Goal: Task Accomplishment & Management: Manage account settings

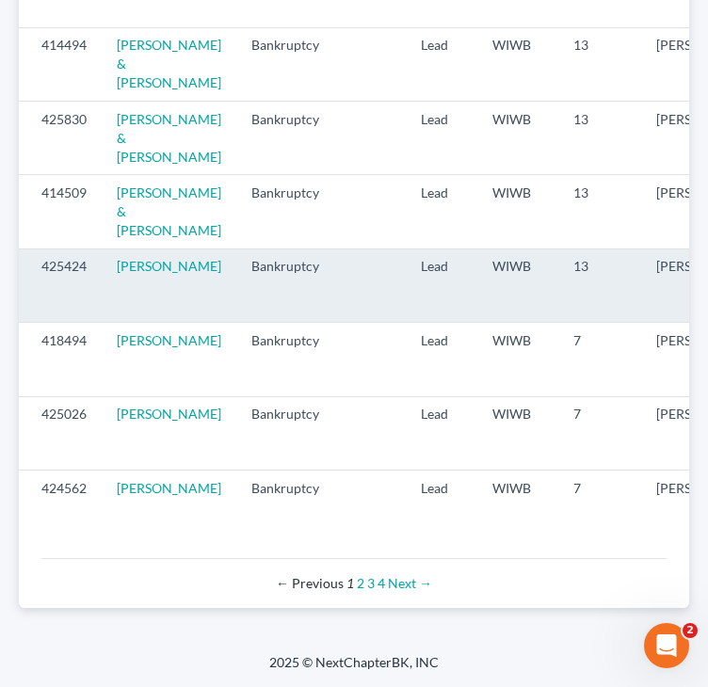
scroll to position [2335, 0]
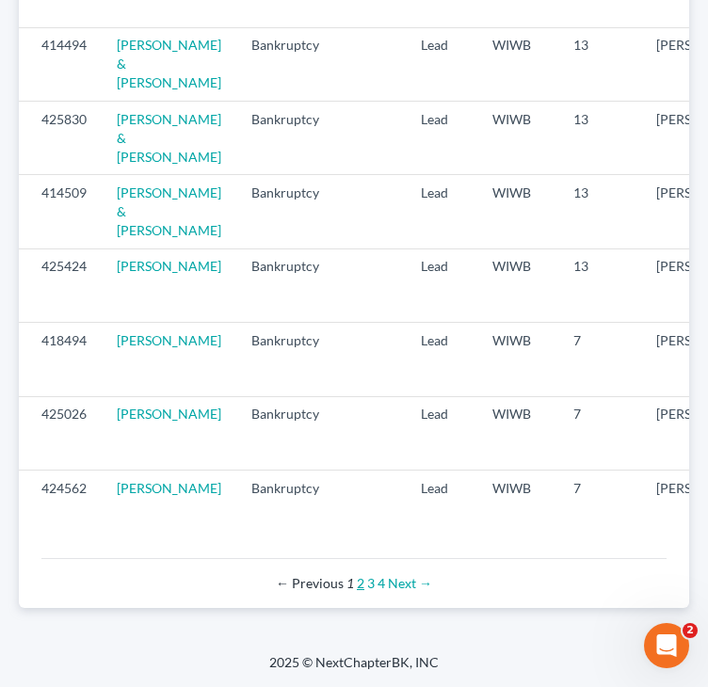
click at [363, 578] on link "2" at bounding box center [361, 583] width 8 height 16
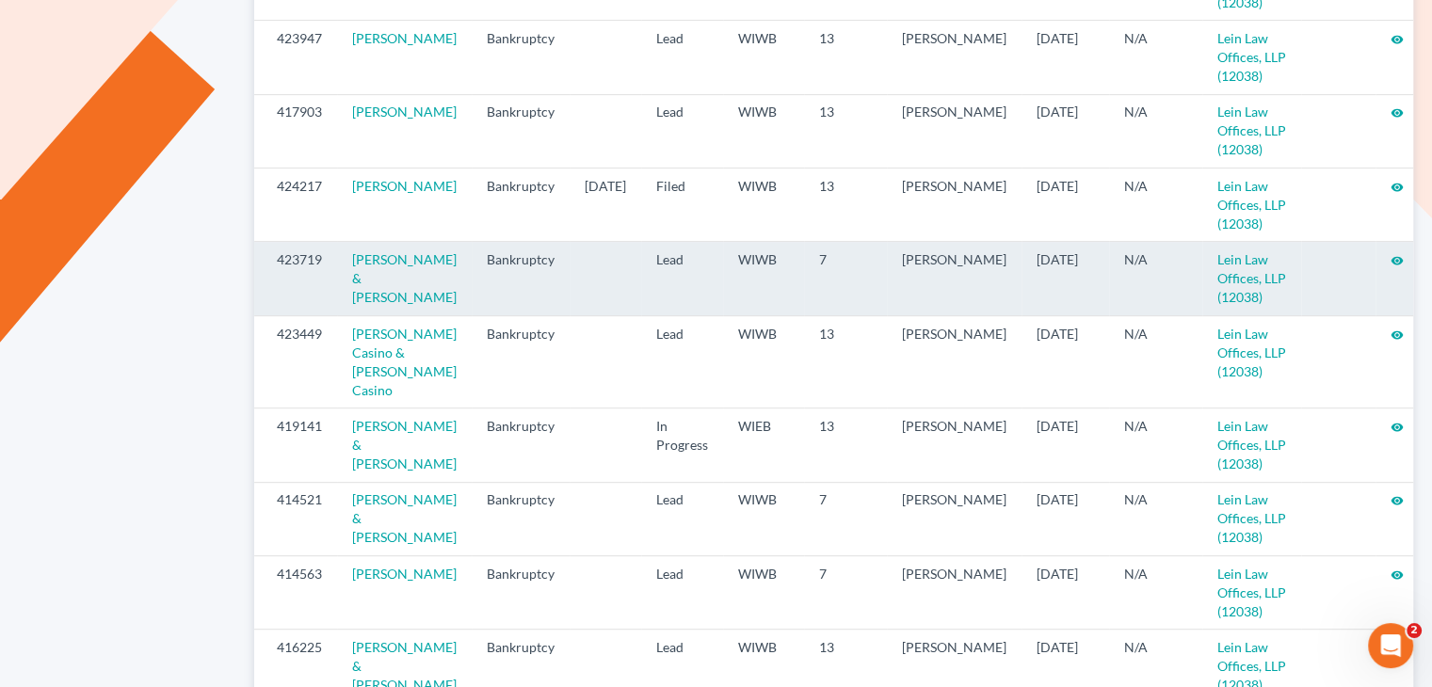
click at [707, 254] on icon "visibility" at bounding box center [1397, 260] width 13 height 13
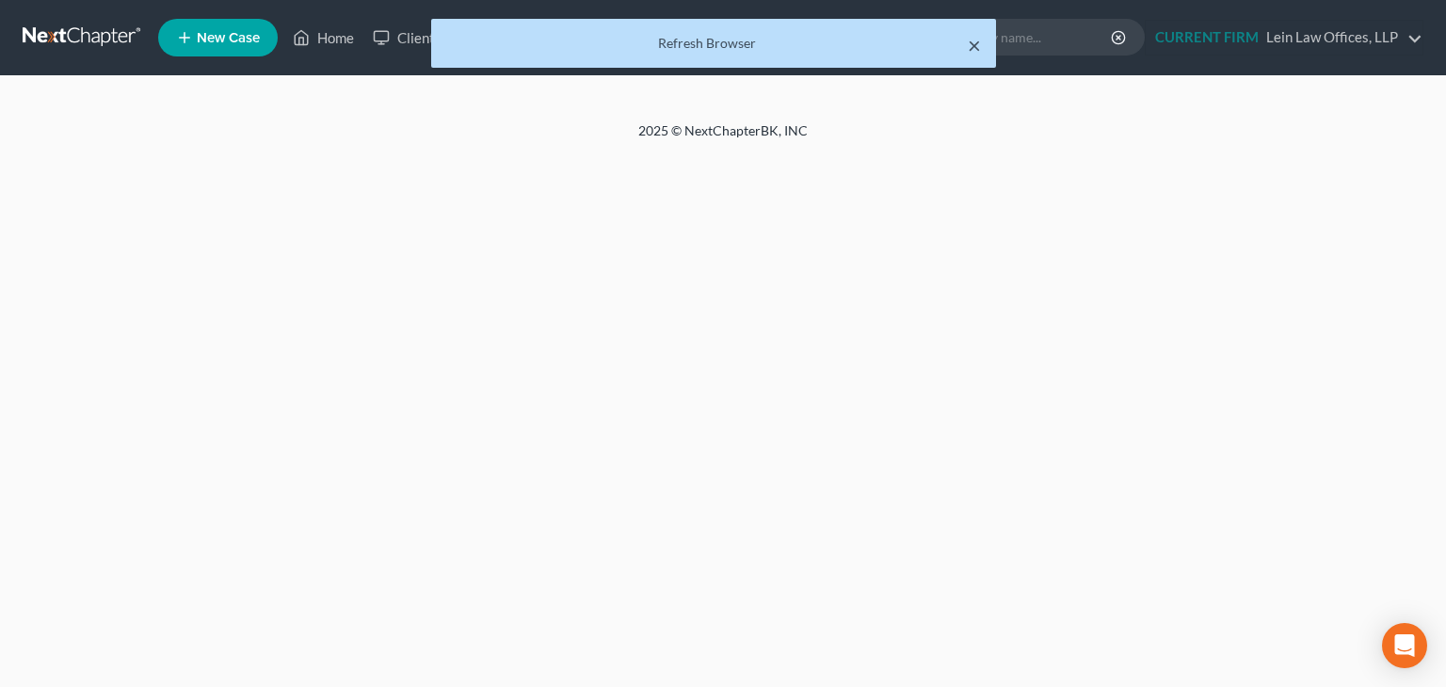
click at [979, 46] on button "×" at bounding box center [974, 45] width 13 height 23
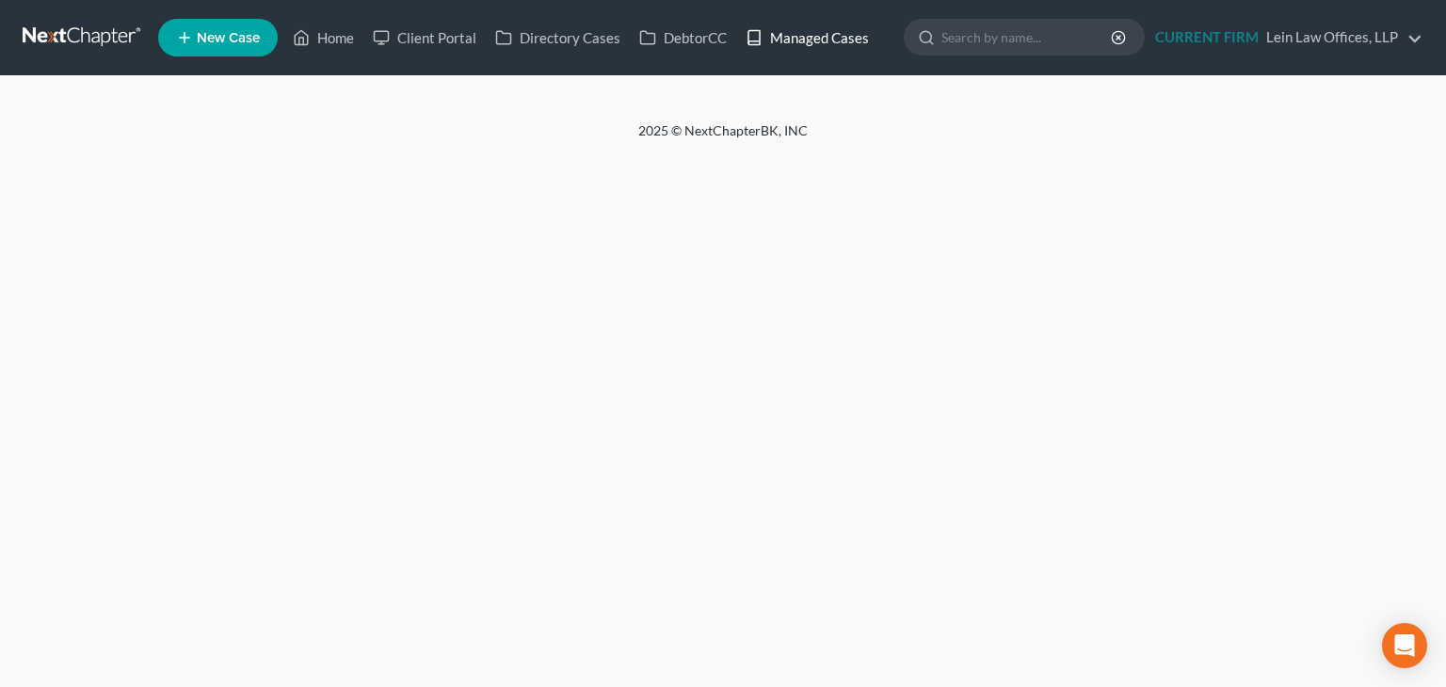
click at [811, 31] on link "Managed Cases" at bounding box center [807, 38] width 142 height 34
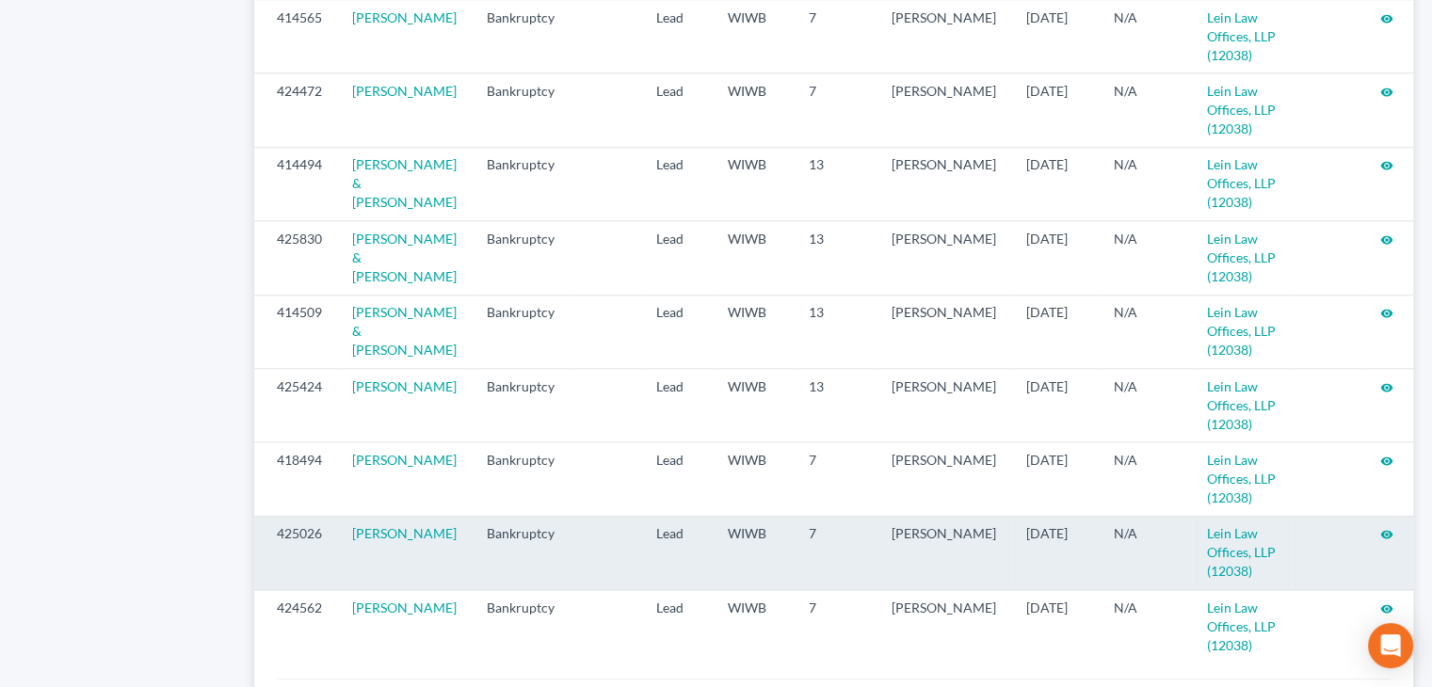
scroll to position [2057, 0]
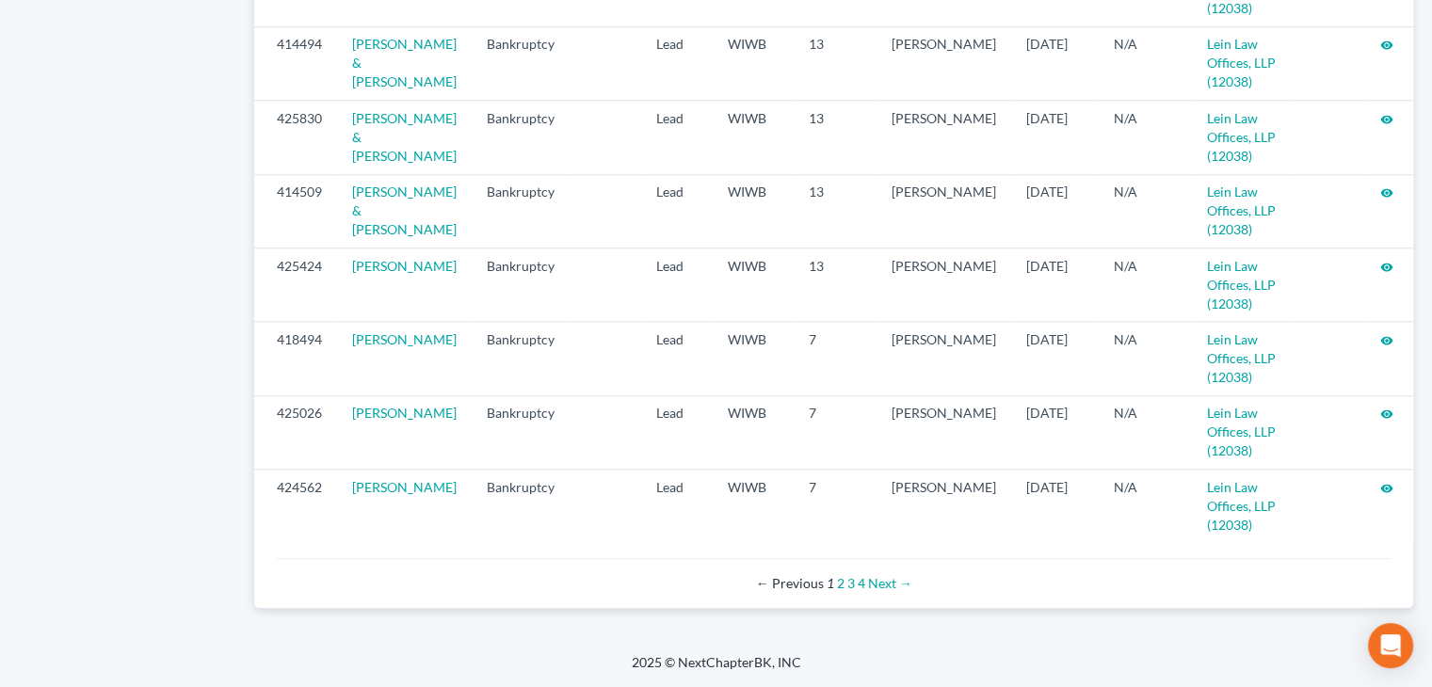
click at [834, 588] on div "← Previous 1 2 3 4 Next →" at bounding box center [834, 583] width 1084 height 19
click at [844, 586] on div "← Previous 1 2 3 4 Next →" at bounding box center [834, 583] width 1084 height 19
click at [838, 586] on link "2" at bounding box center [841, 583] width 8 height 16
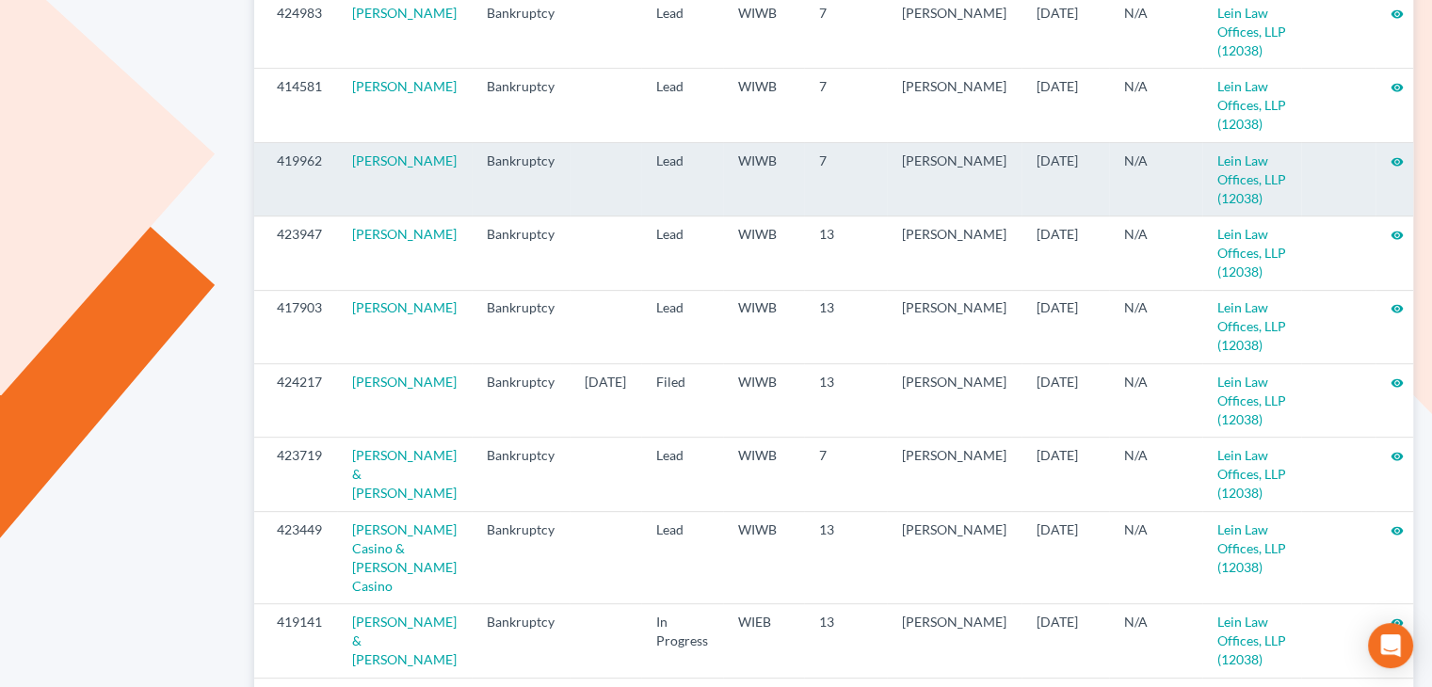
scroll to position [848, 0]
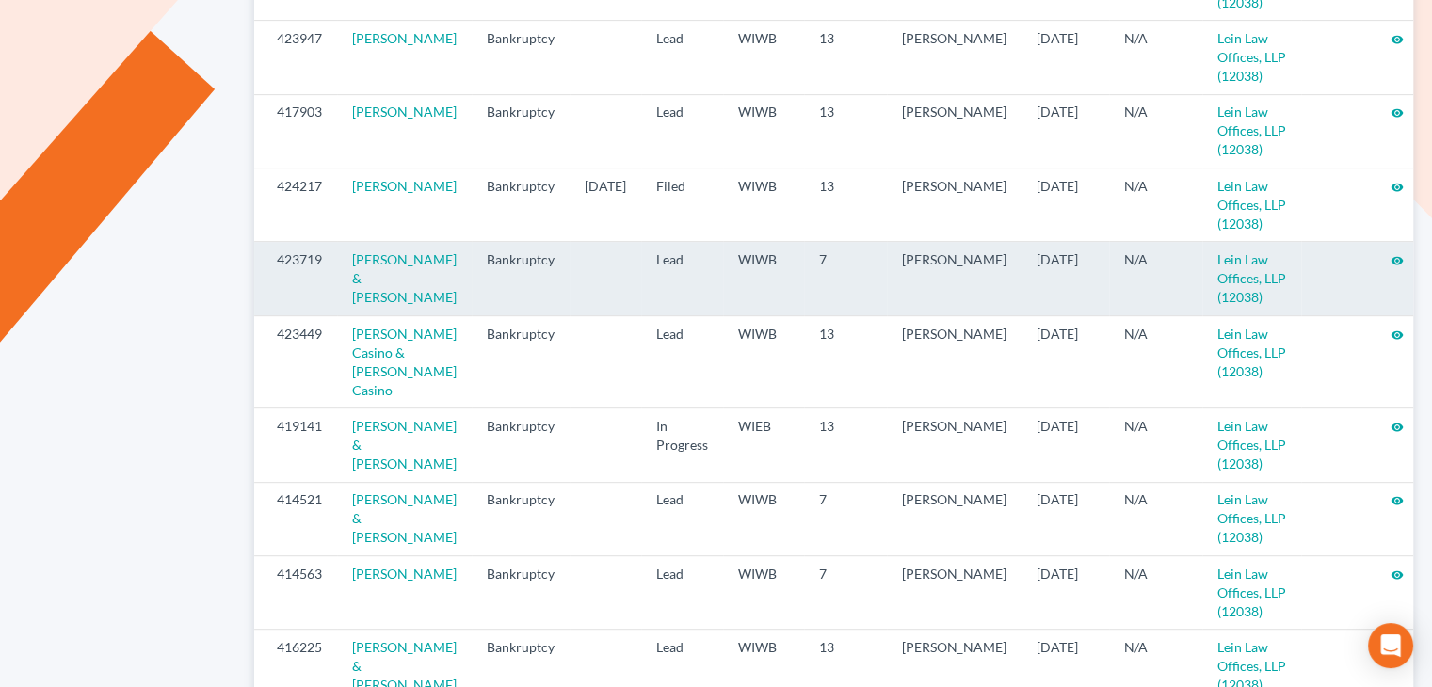
click at [1391, 254] on icon "visibility" at bounding box center [1397, 260] width 13 height 13
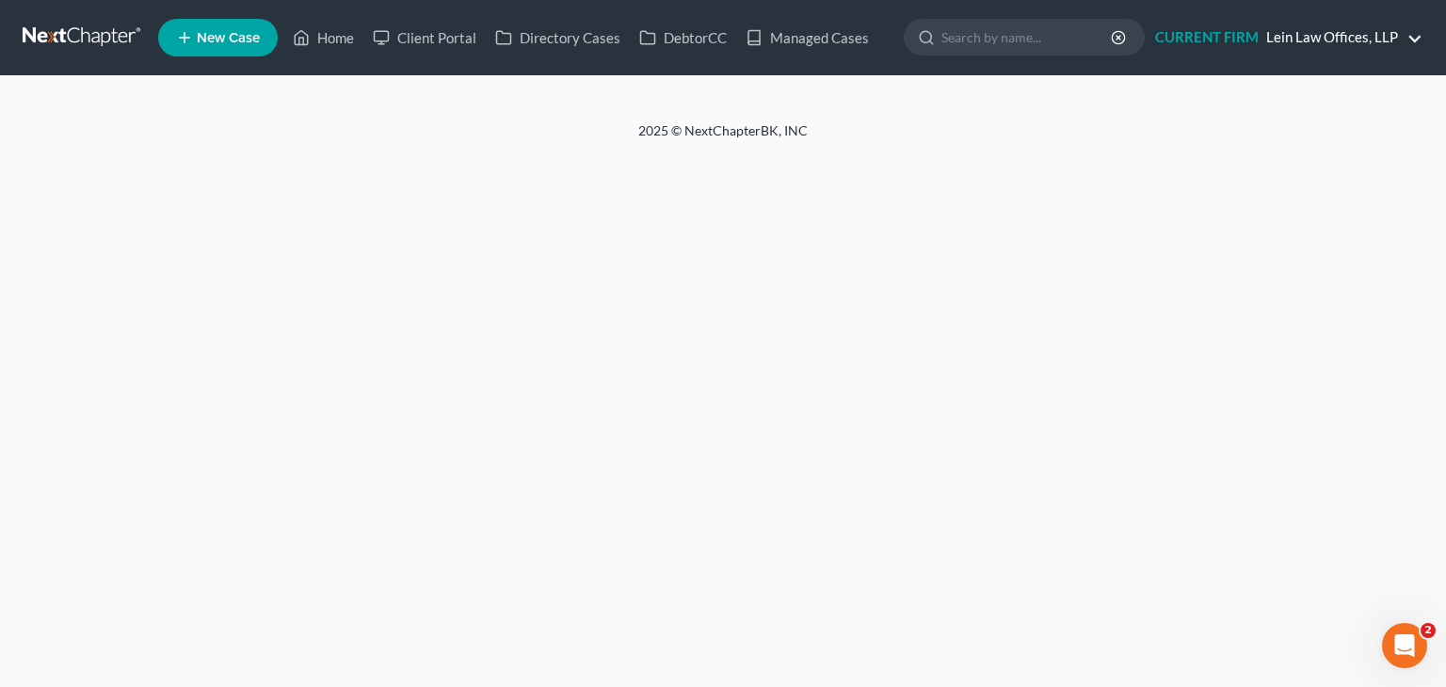
click at [1413, 37] on link "CURRENT FIRM Lein Law Offices, LLP" at bounding box center [1284, 38] width 277 height 34
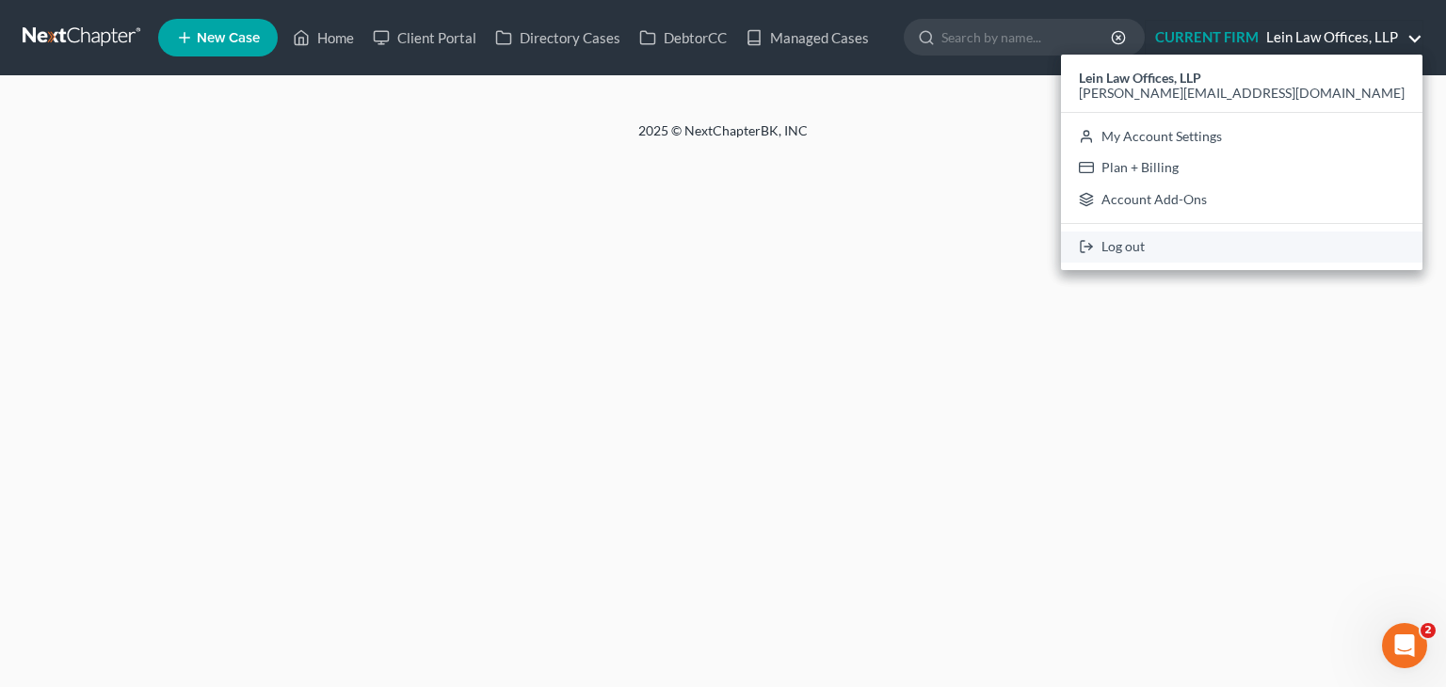
click at [1278, 249] on link "Log out" at bounding box center [1242, 248] width 362 height 32
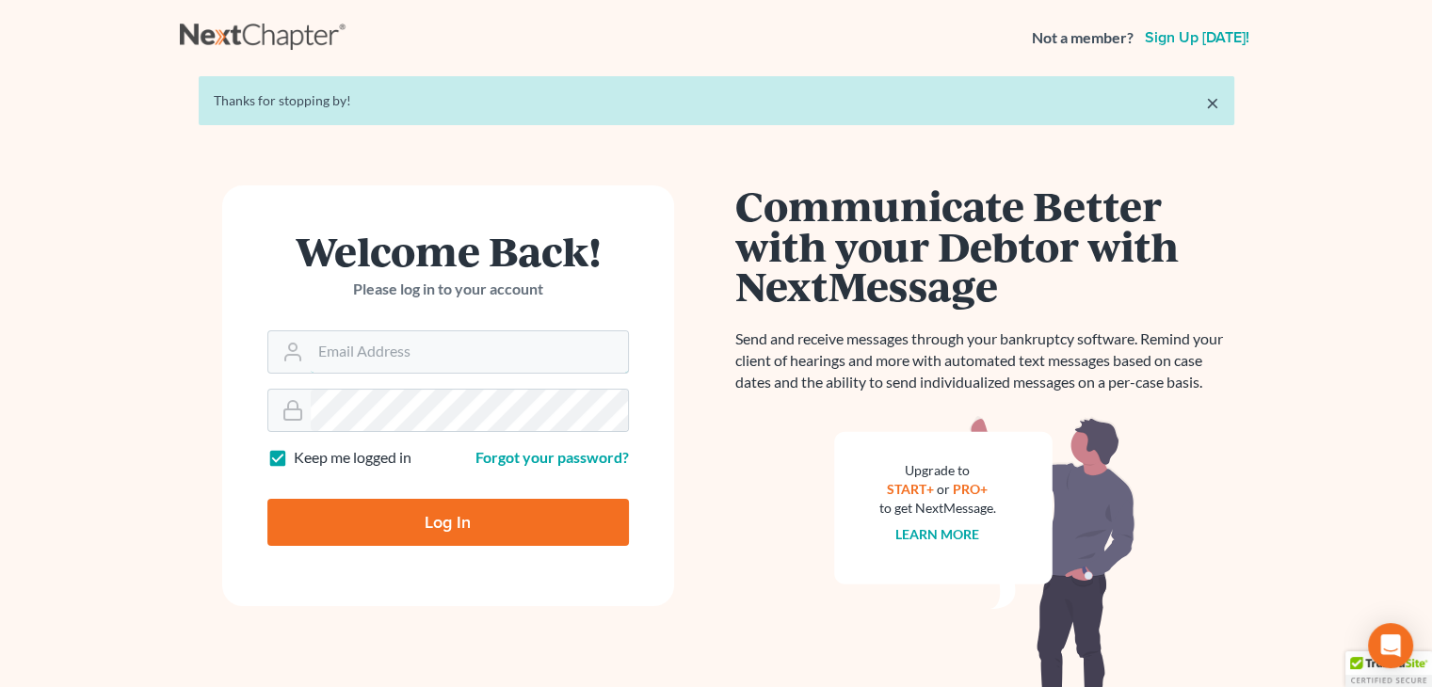
type input "[PERSON_NAME][EMAIL_ADDRESS][DOMAIN_NAME]"
click at [435, 535] on input "Log In" at bounding box center [448, 522] width 362 height 47
type input "Thinking..."
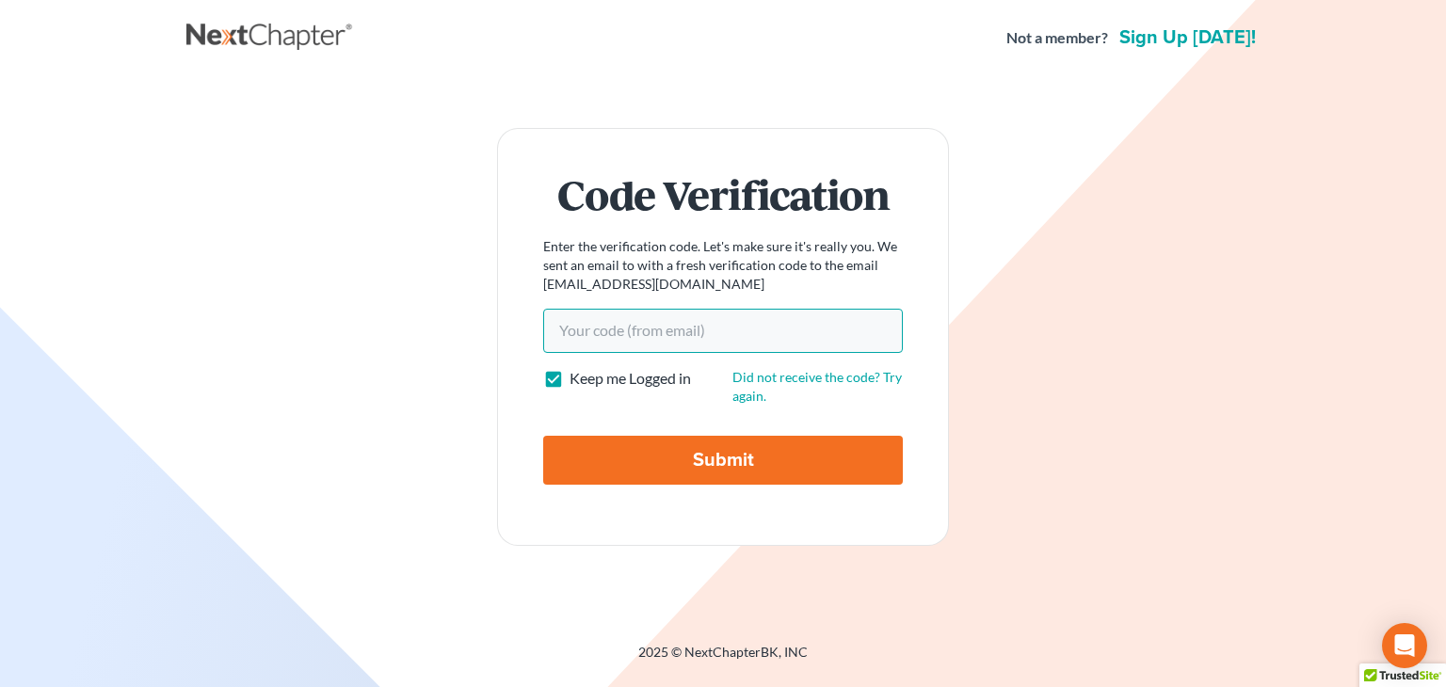
click at [652, 325] on input "Your code(from email)" at bounding box center [723, 330] width 360 height 43
paste input "5580b5"
type input "5580b5"
click at [704, 455] on input "Submit" at bounding box center [723, 460] width 360 height 49
type input "Thinking..."
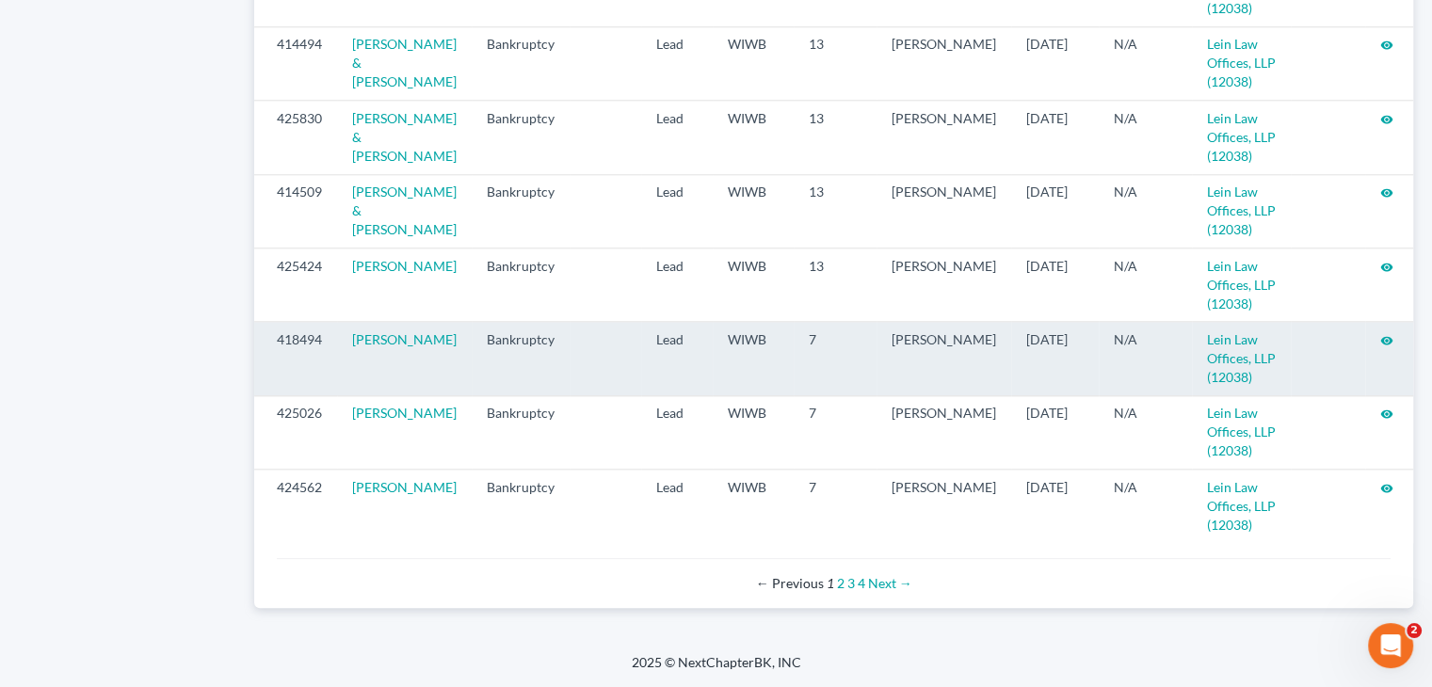
scroll to position [2057, 0]
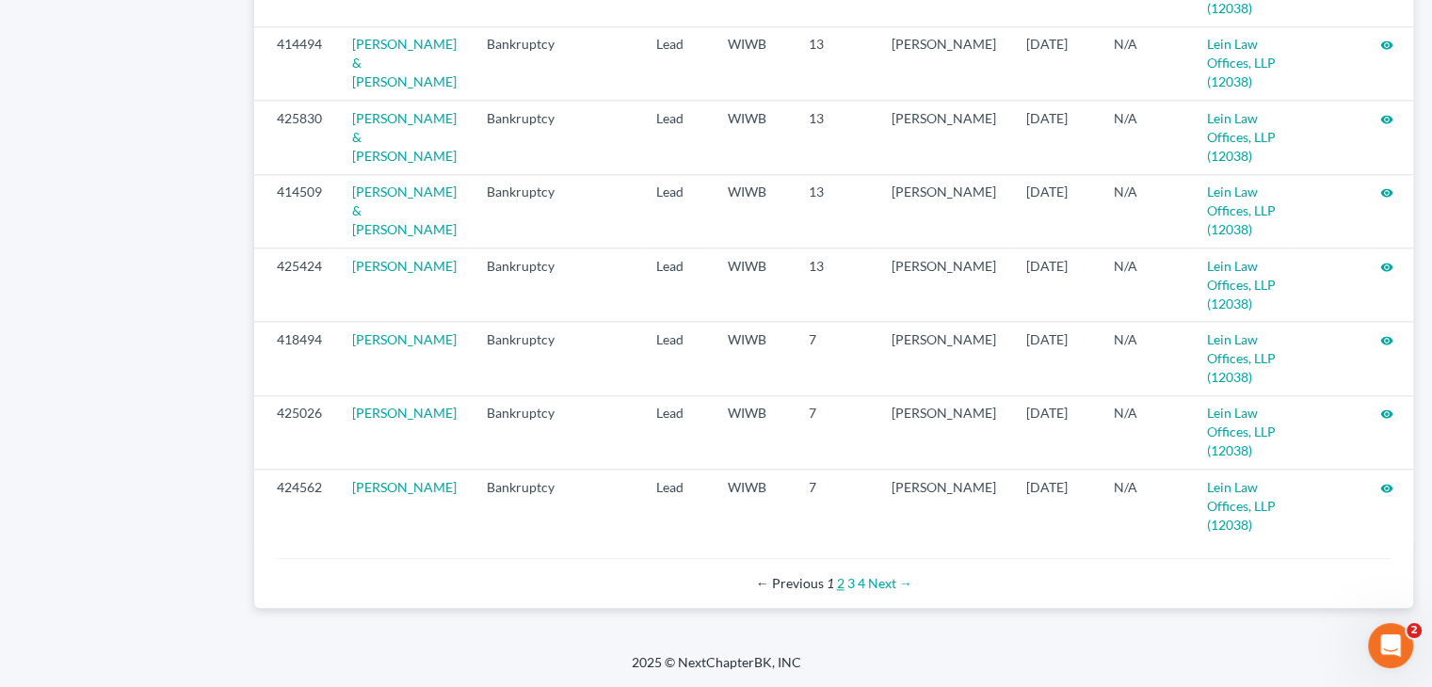
click at [837, 585] on link "2" at bounding box center [841, 583] width 8 height 16
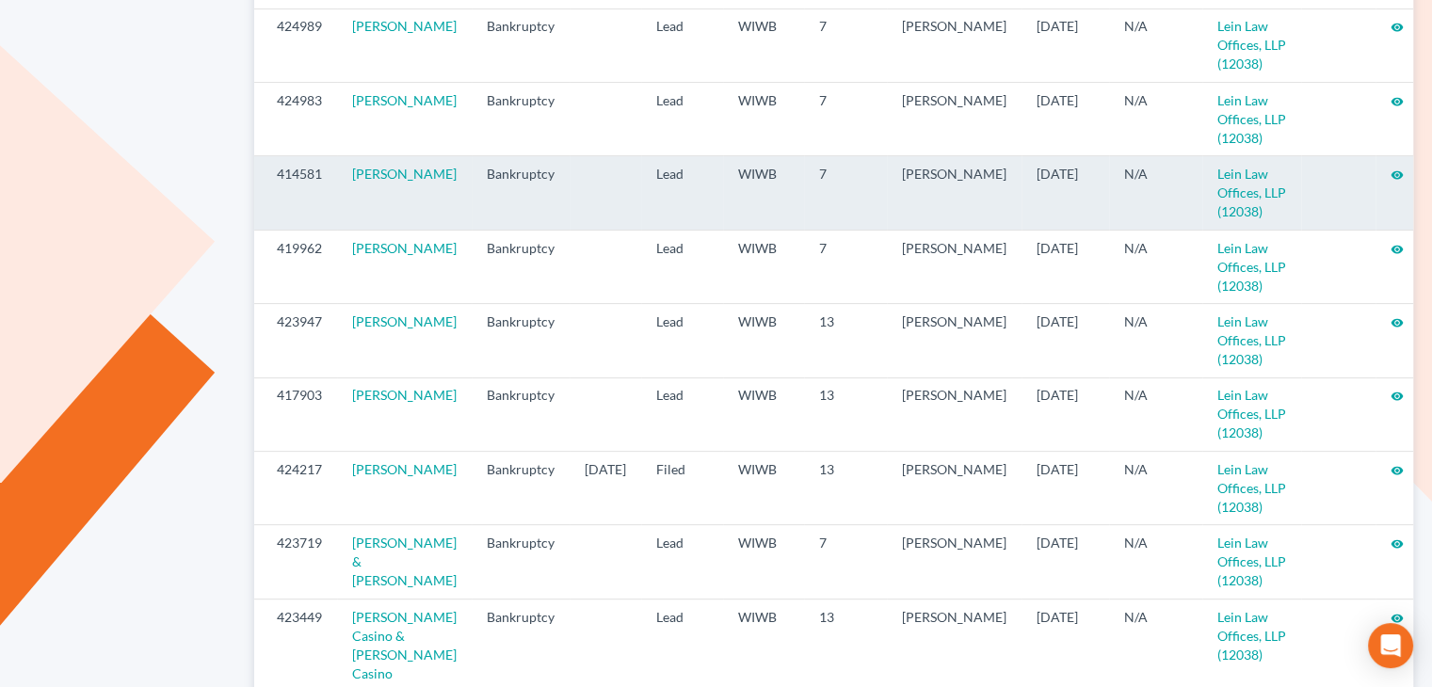
scroll to position [565, 0]
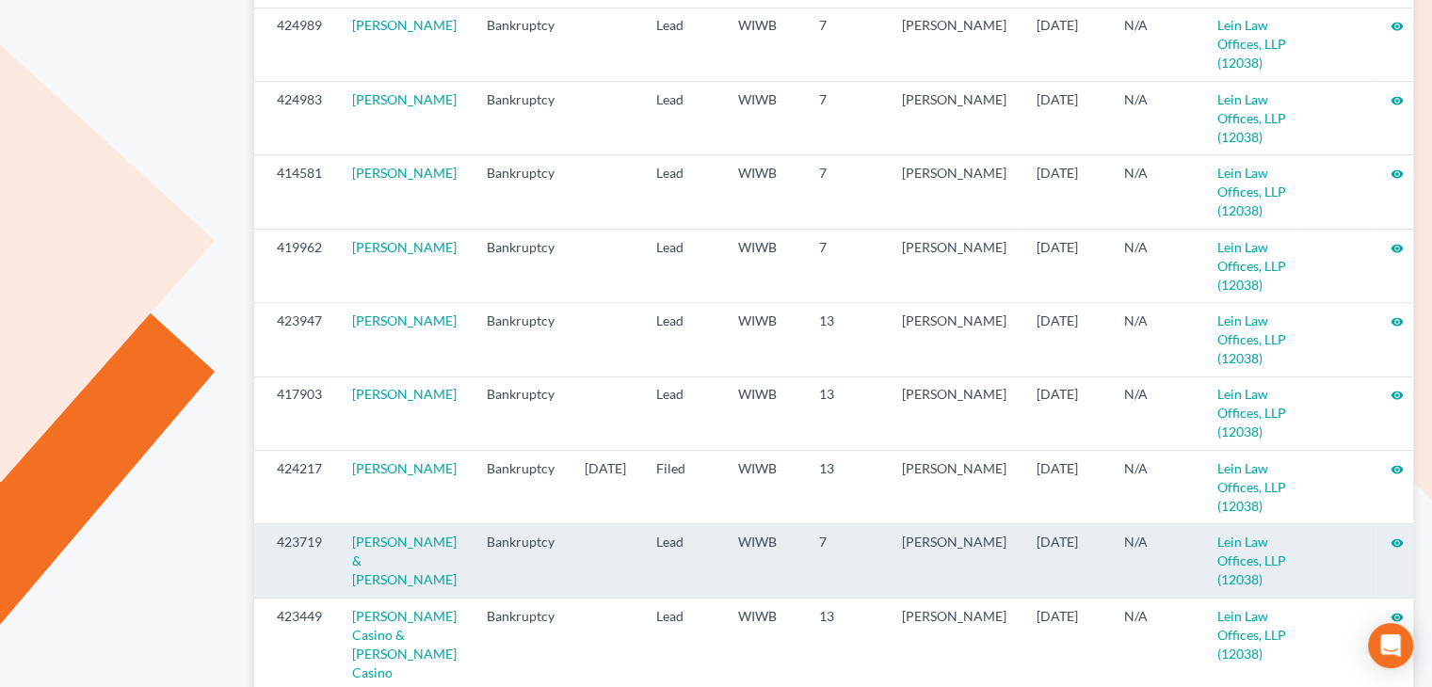
click at [1391, 537] on icon "visibility" at bounding box center [1397, 543] width 13 height 13
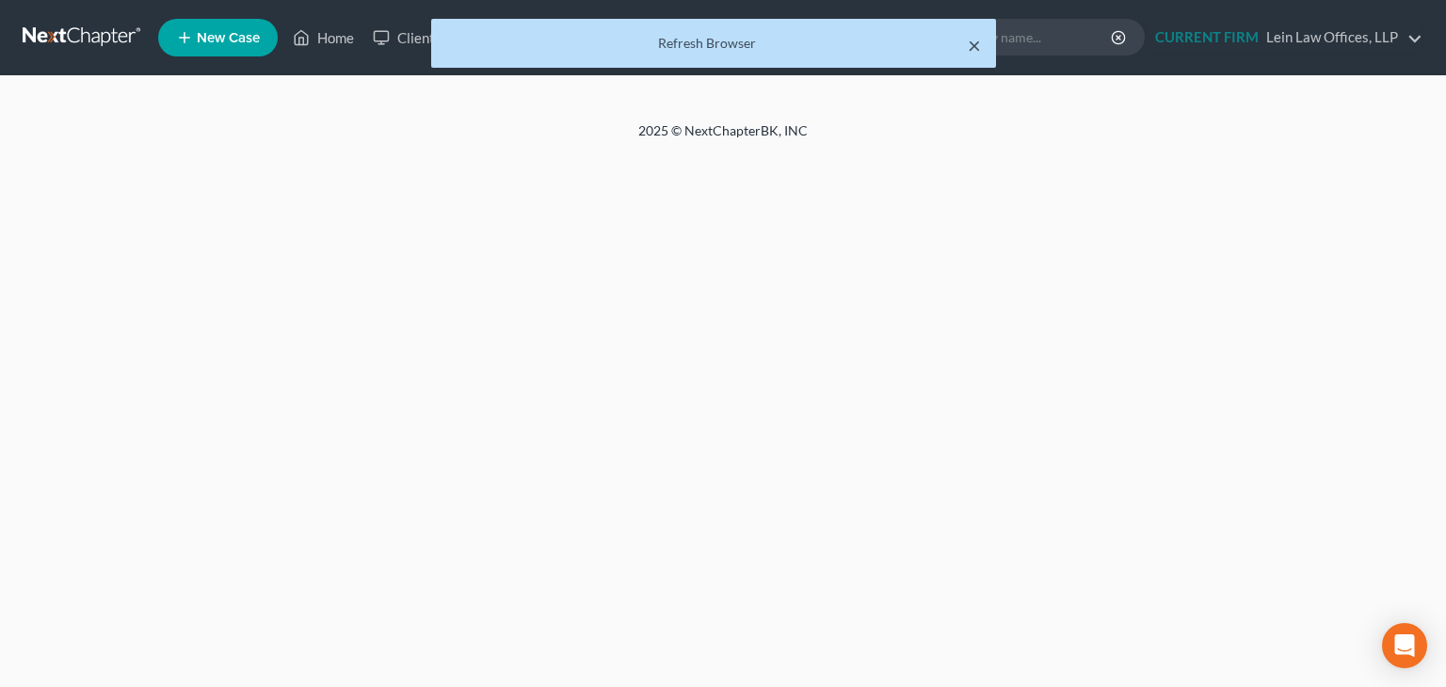
click at [969, 47] on button "×" at bounding box center [974, 45] width 13 height 23
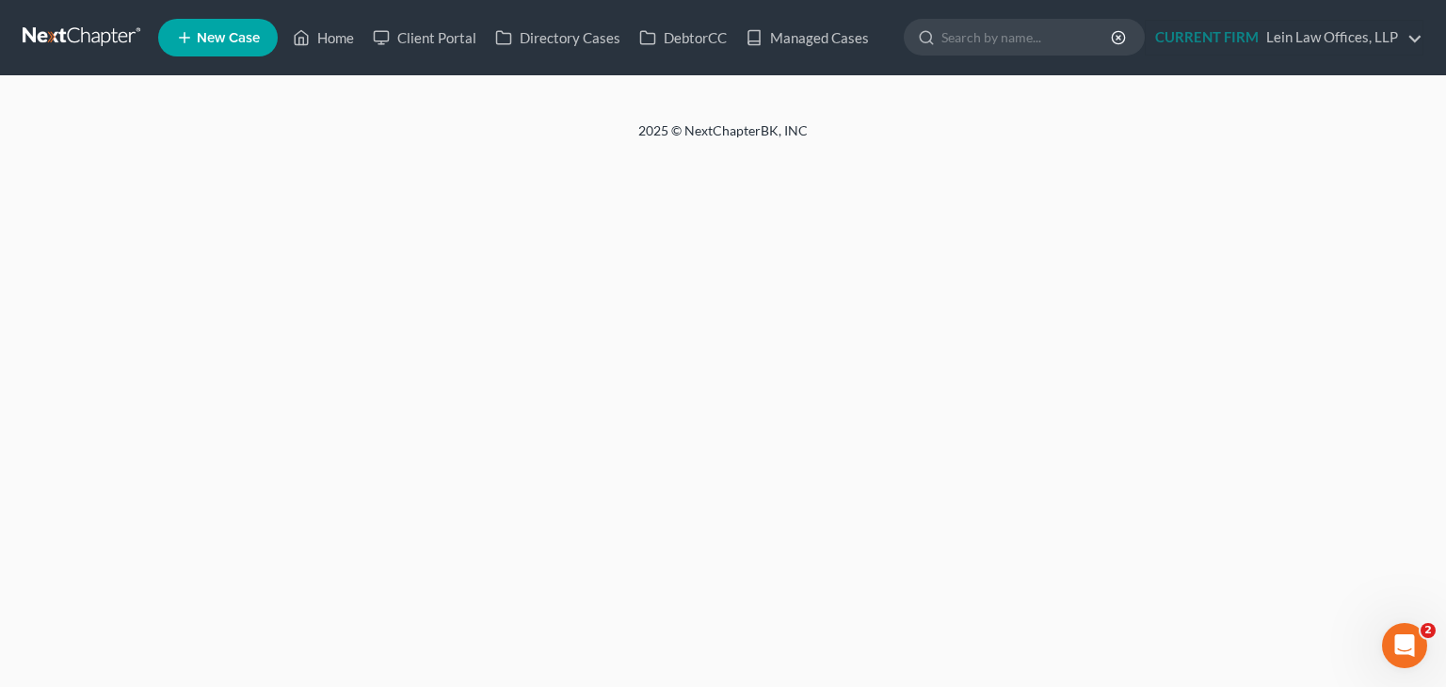
click at [105, 45] on link at bounding box center [83, 38] width 121 height 34
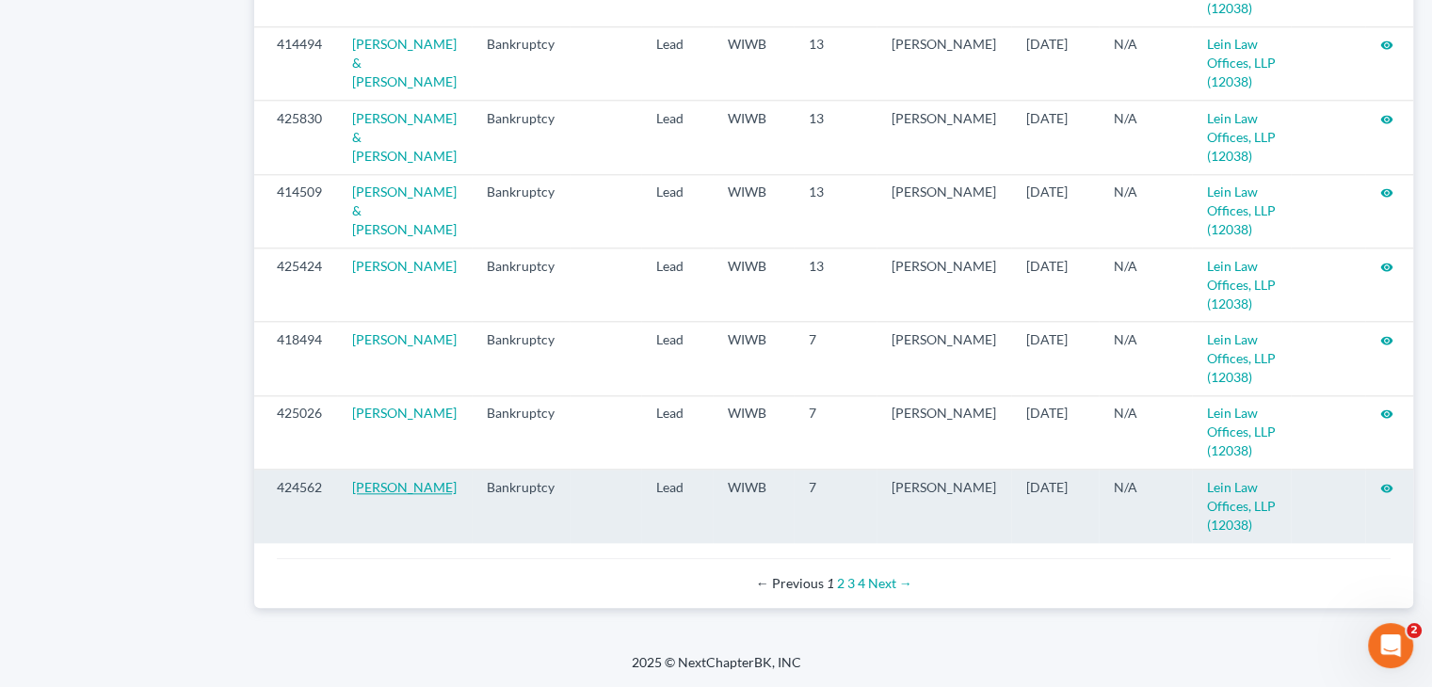
click at [387, 492] on link "[PERSON_NAME]" at bounding box center [404, 487] width 105 height 16
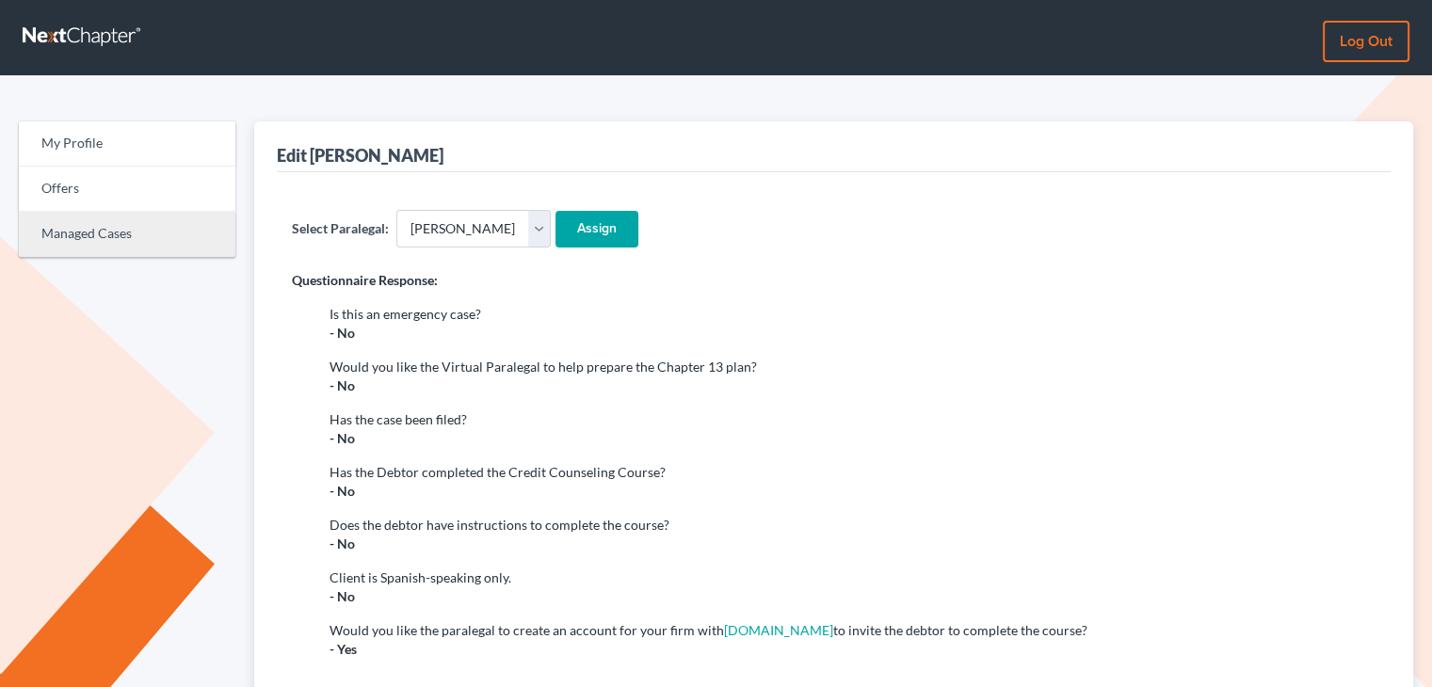
click at [80, 231] on link "Managed Cases" at bounding box center [127, 234] width 217 height 45
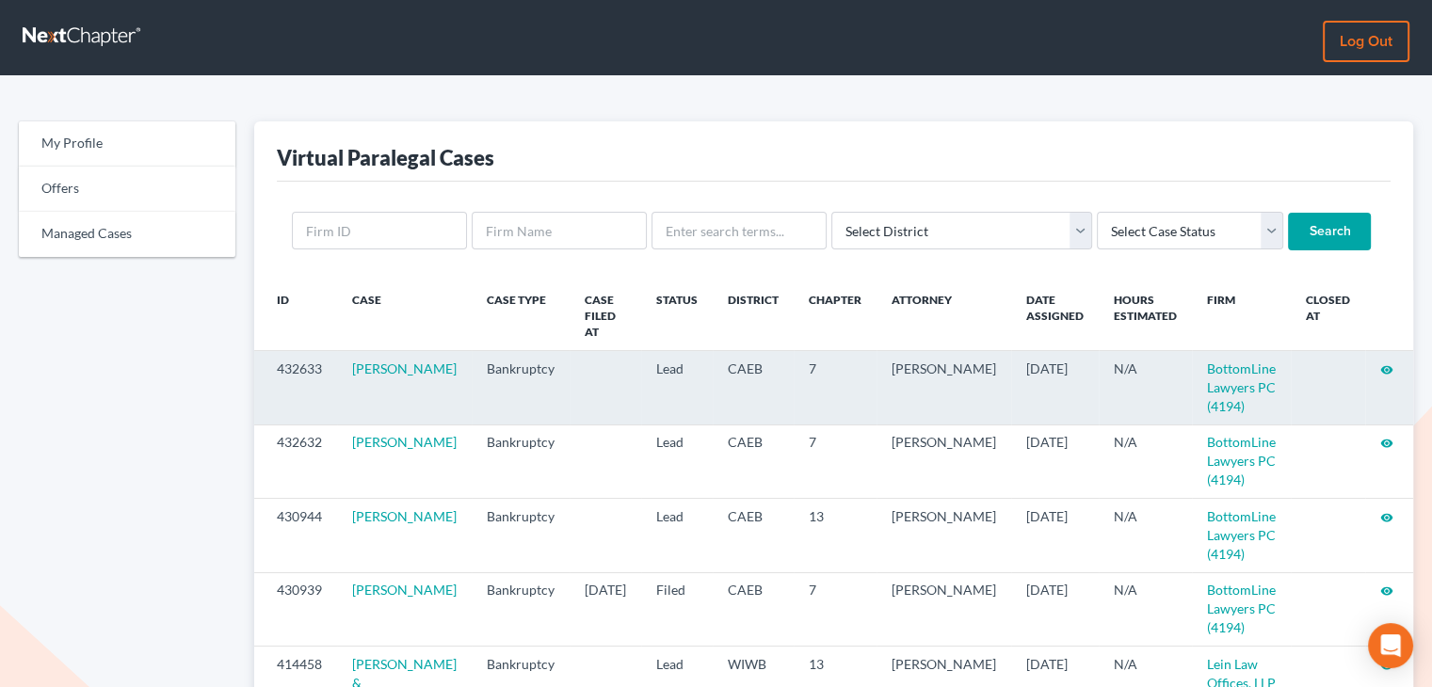
click at [1380, 363] on icon "visibility" at bounding box center [1386, 369] width 13 height 13
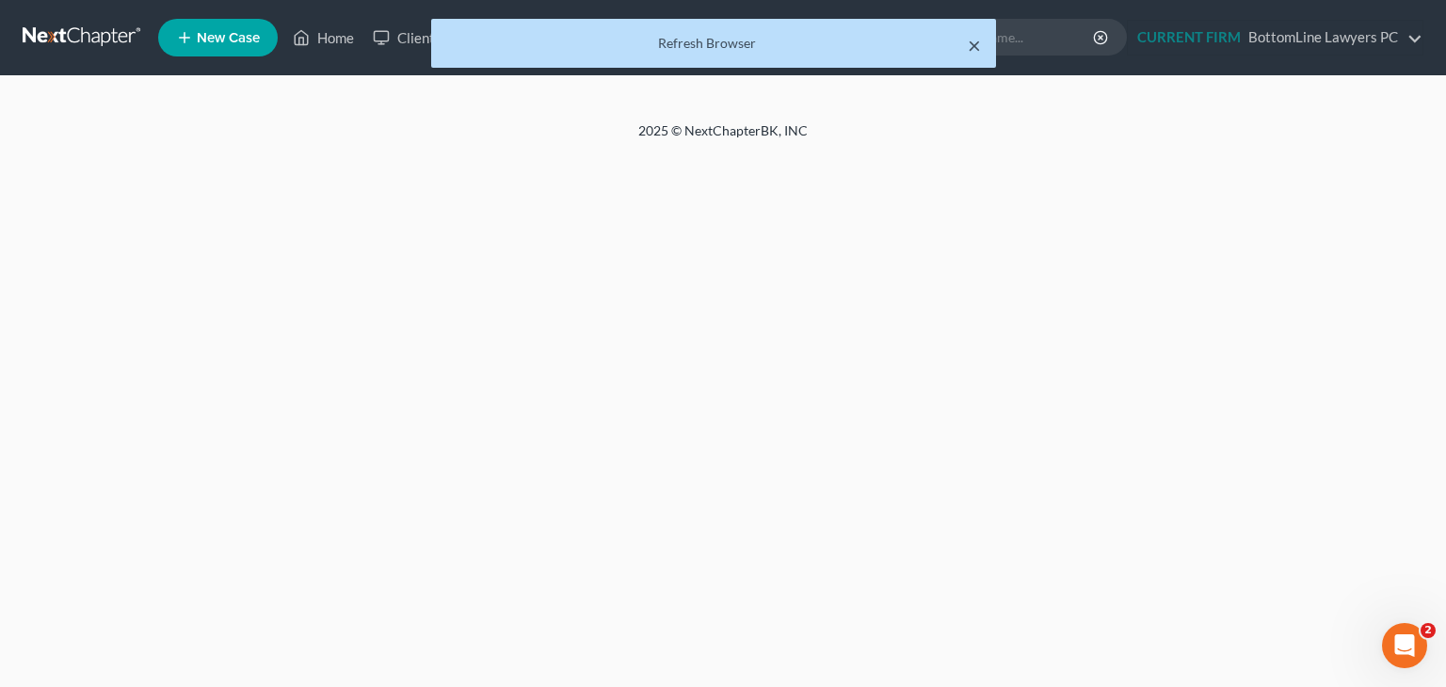
click at [978, 45] on button "×" at bounding box center [974, 45] width 13 height 23
click at [1402, 648] on icon "Open Intercom Messenger" at bounding box center [1402, 643] width 31 height 31
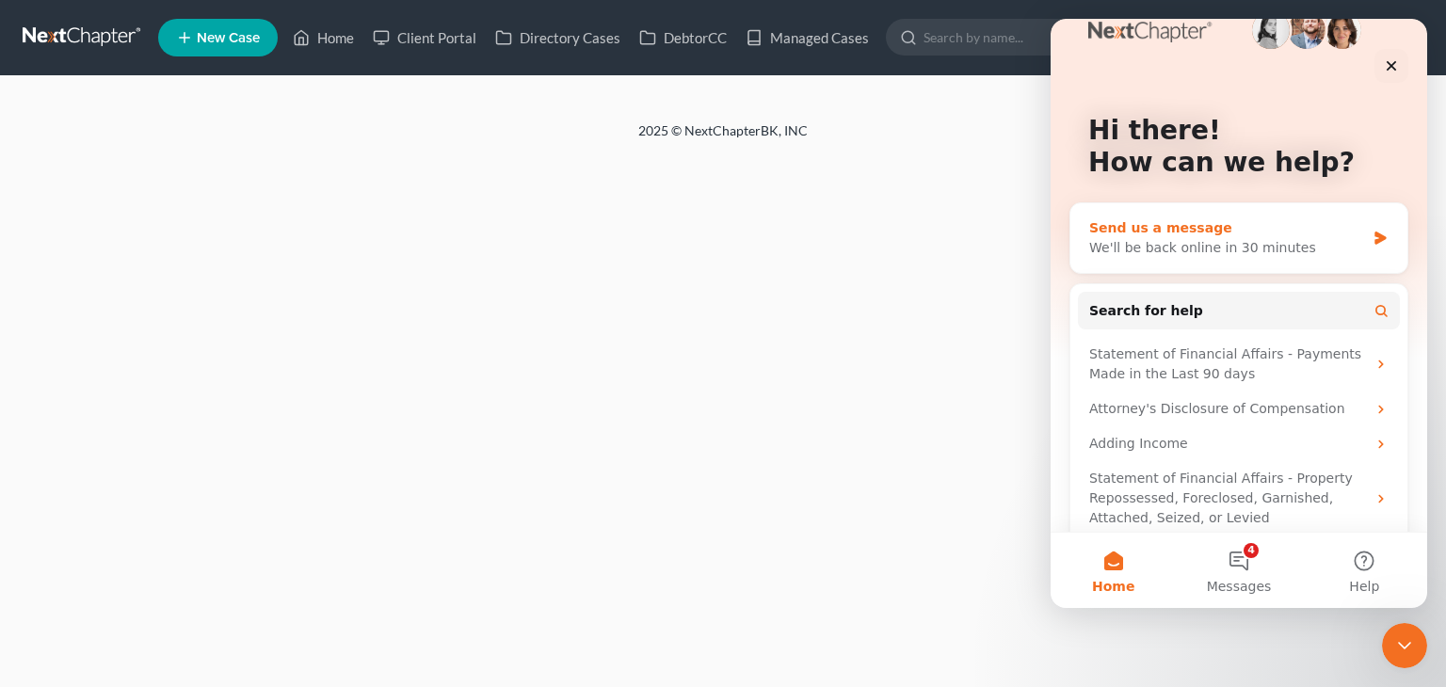
scroll to position [58, 0]
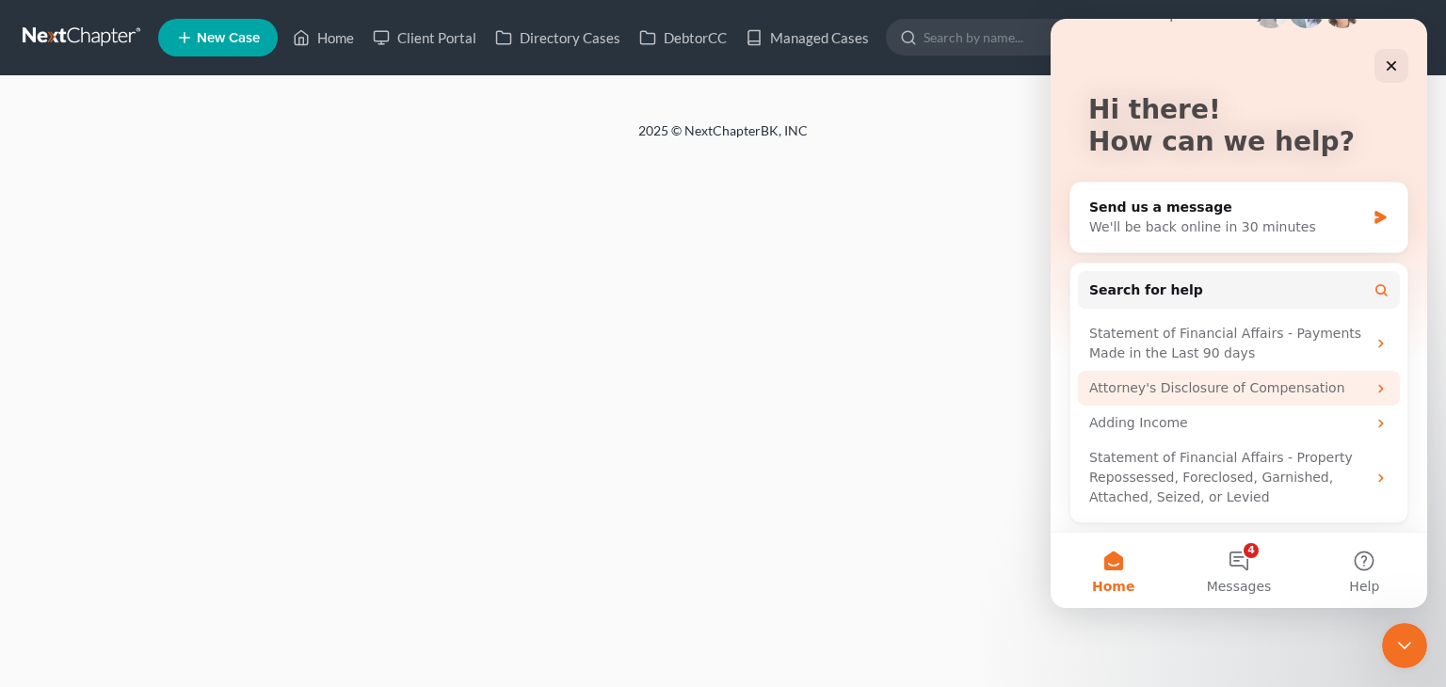
click at [1352, 385] on div "Attorney's Disclosure of Compensation" at bounding box center [1228, 389] width 277 height 20
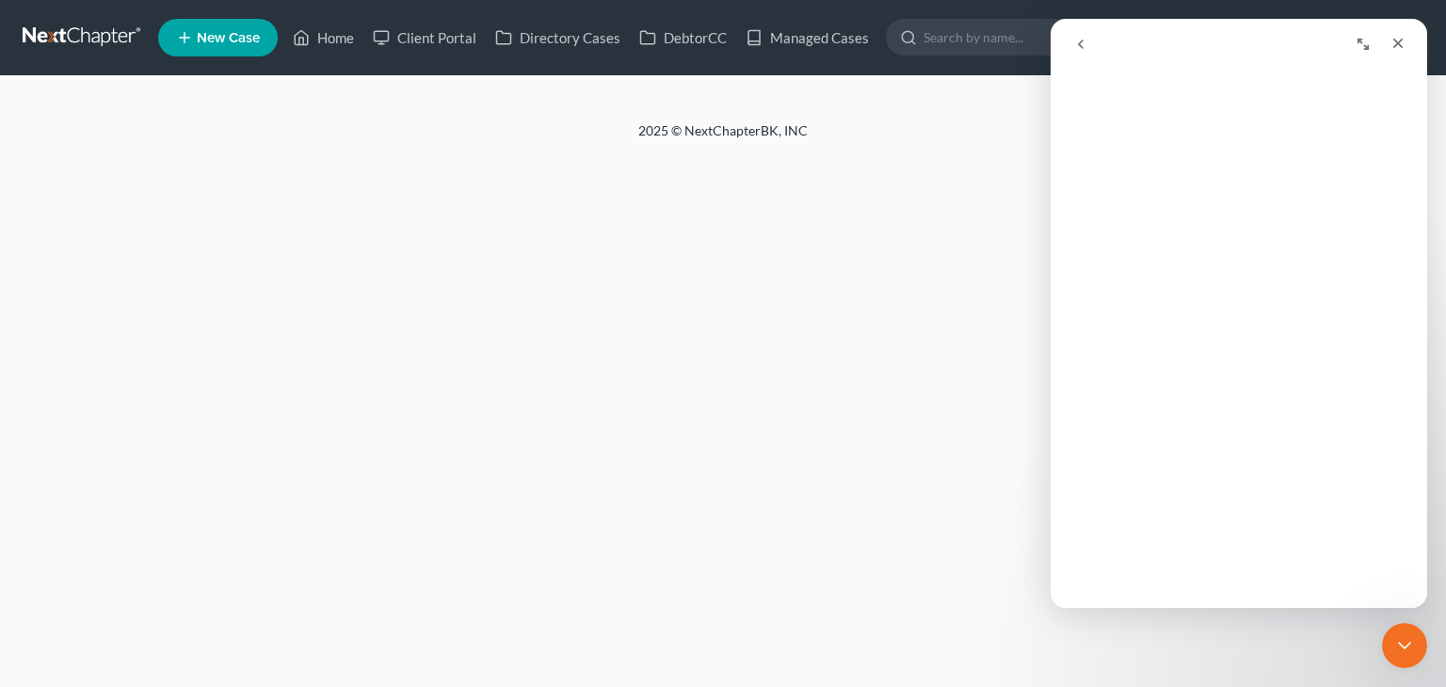
scroll to position [0, 0]
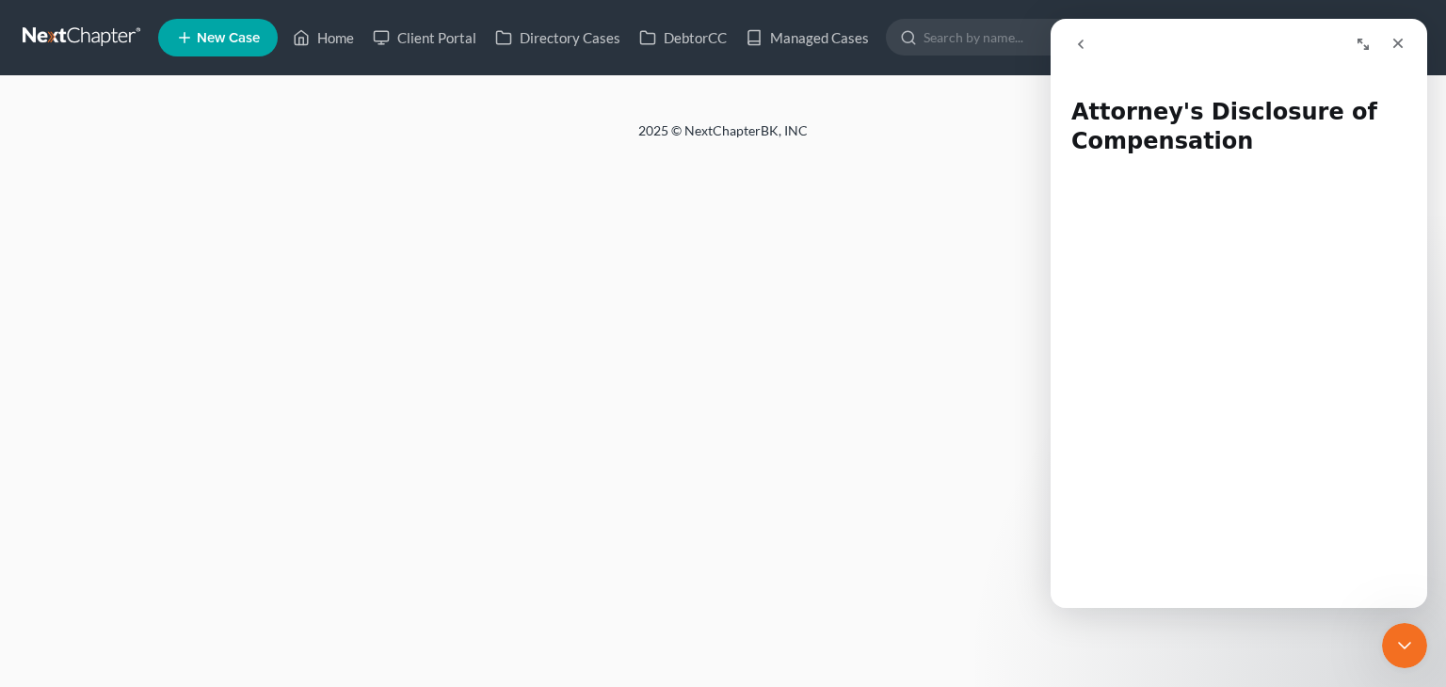
click at [1074, 40] on icon "go back" at bounding box center [1081, 44] width 15 height 15
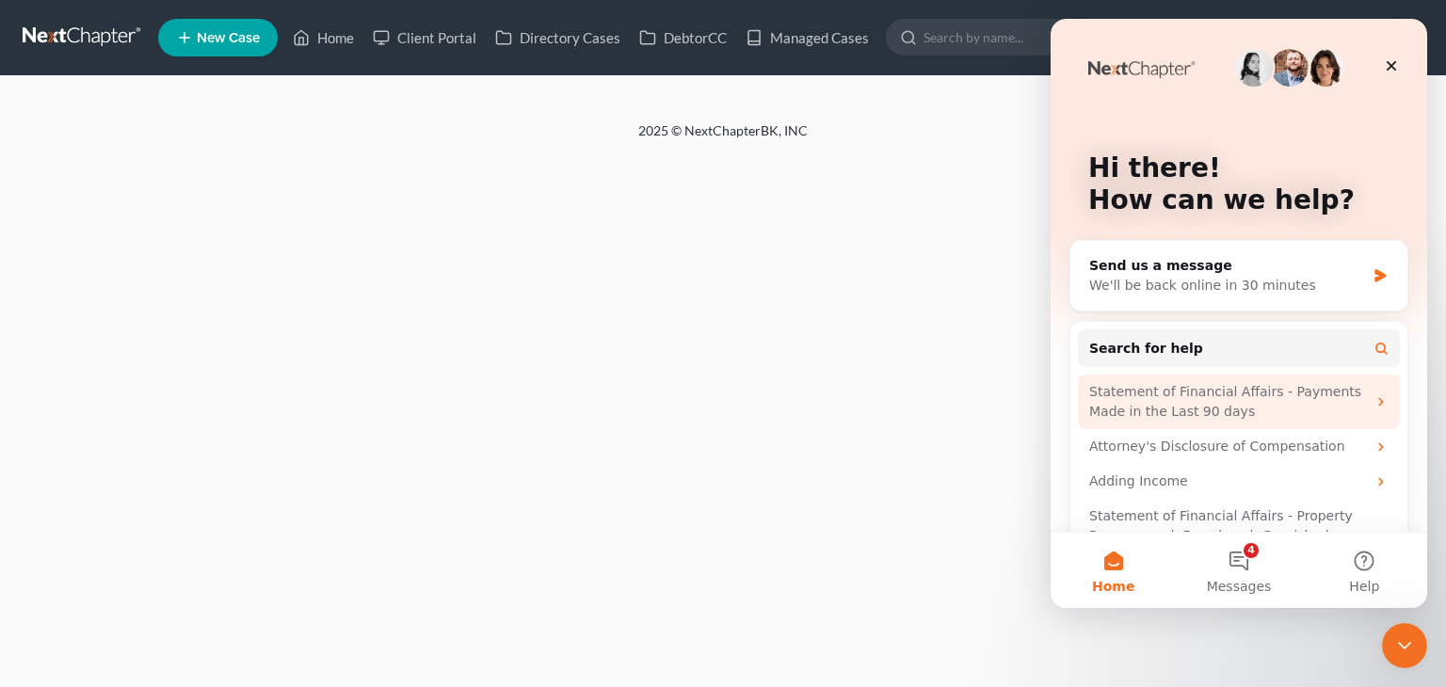
click at [1212, 404] on div "Statement of Financial Affairs - Payments Made in the Last 90 days" at bounding box center [1228, 402] width 277 height 40
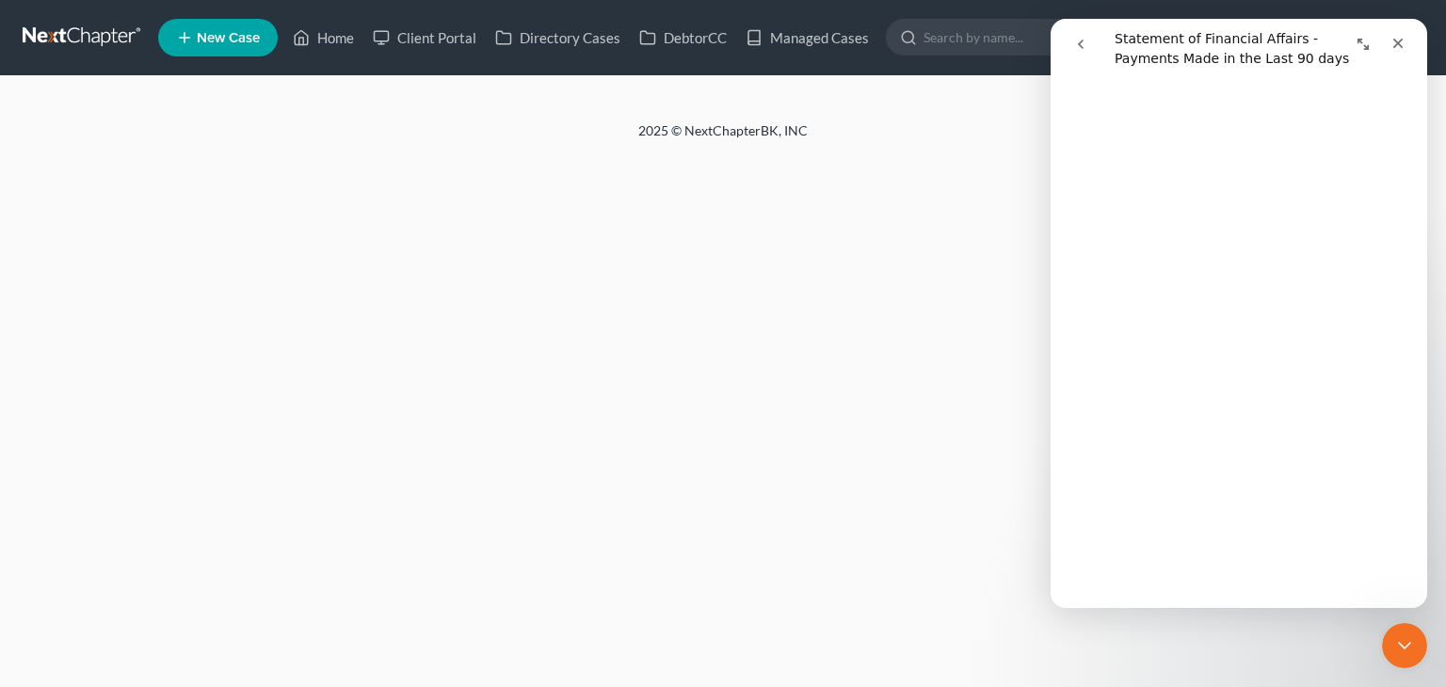
scroll to position [94, 0]
click at [1393, 46] on icon "Close" at bounding box center [1398, 43] width 15 height 15
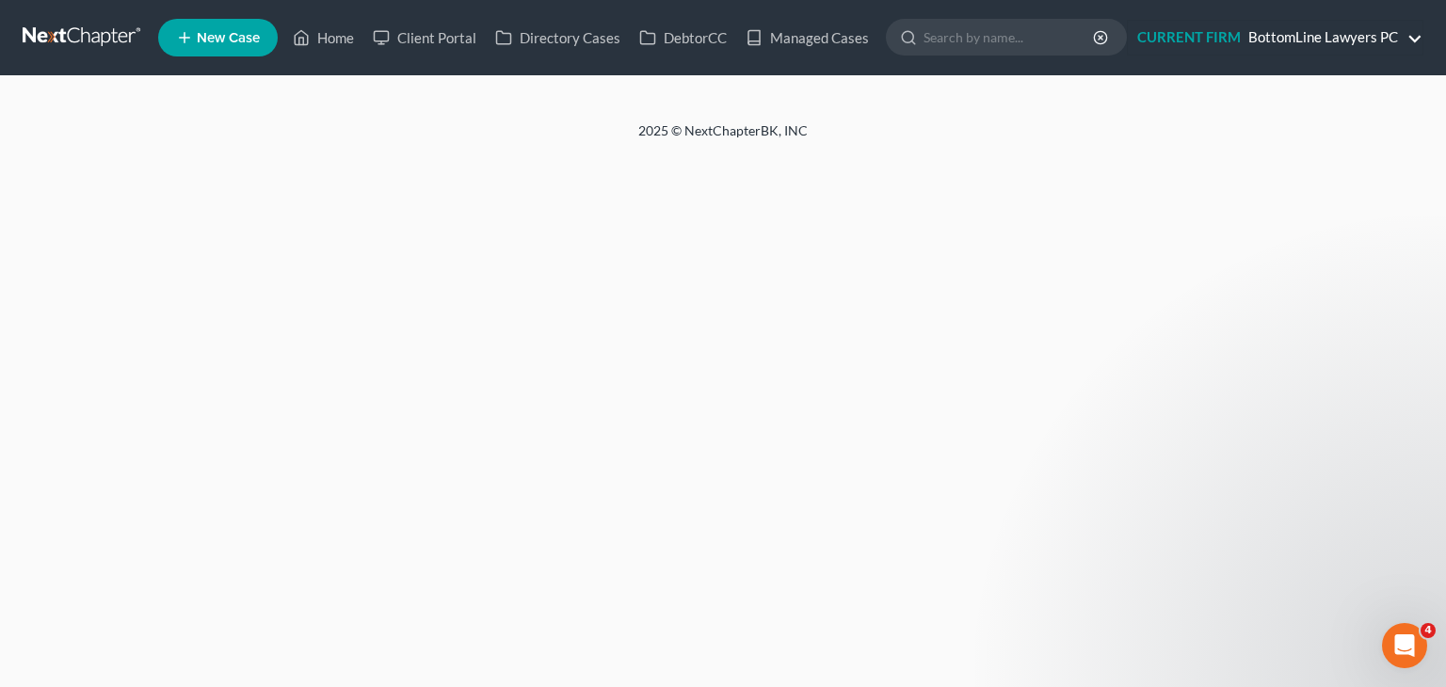
scroll to position [0, 0]
click at [862, 34] on link "Managed Cases" at bounding box center [807, 38] width 142 height 34
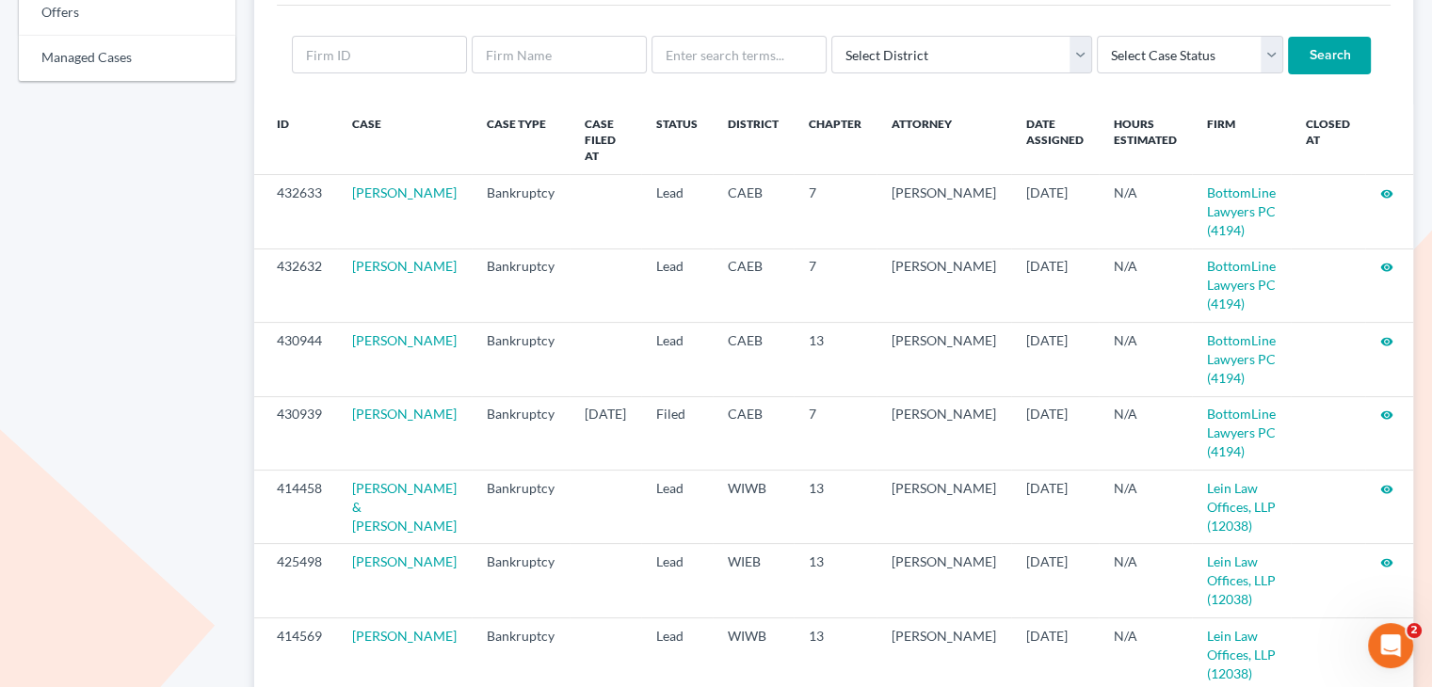
scroll to position [188, 0]
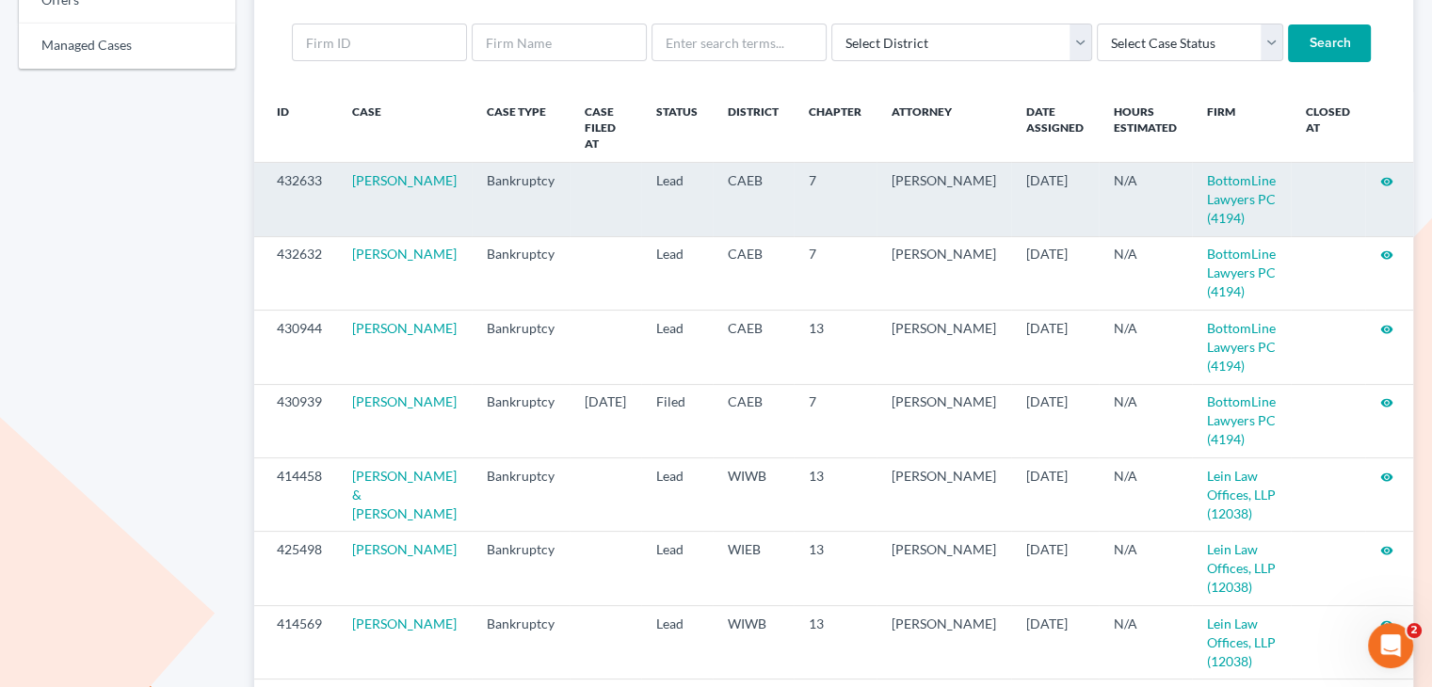
click at [1387, 175] on icon "visibility" at bounding box center [1386, 181] width 13 height 13
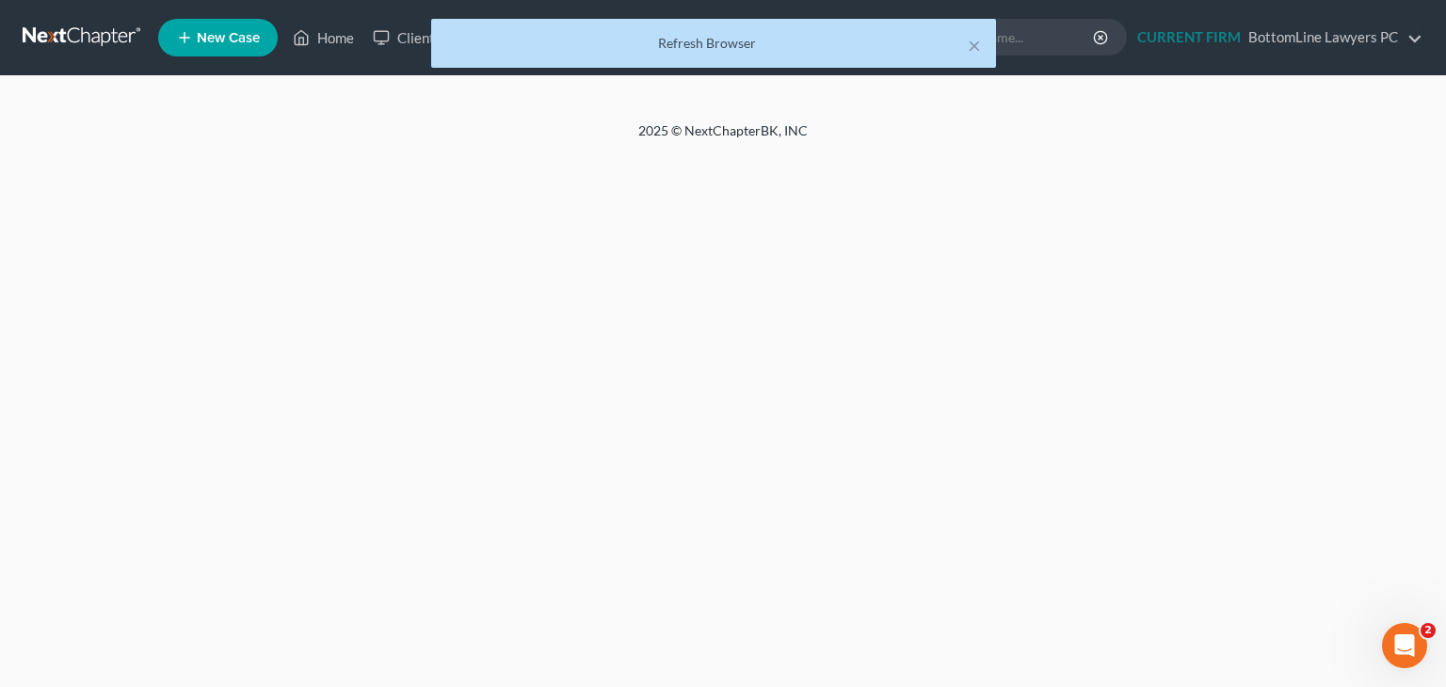
click at [967, 49] on div "Refresh Browser" at bounding box center [713, 43] width 535 height 19
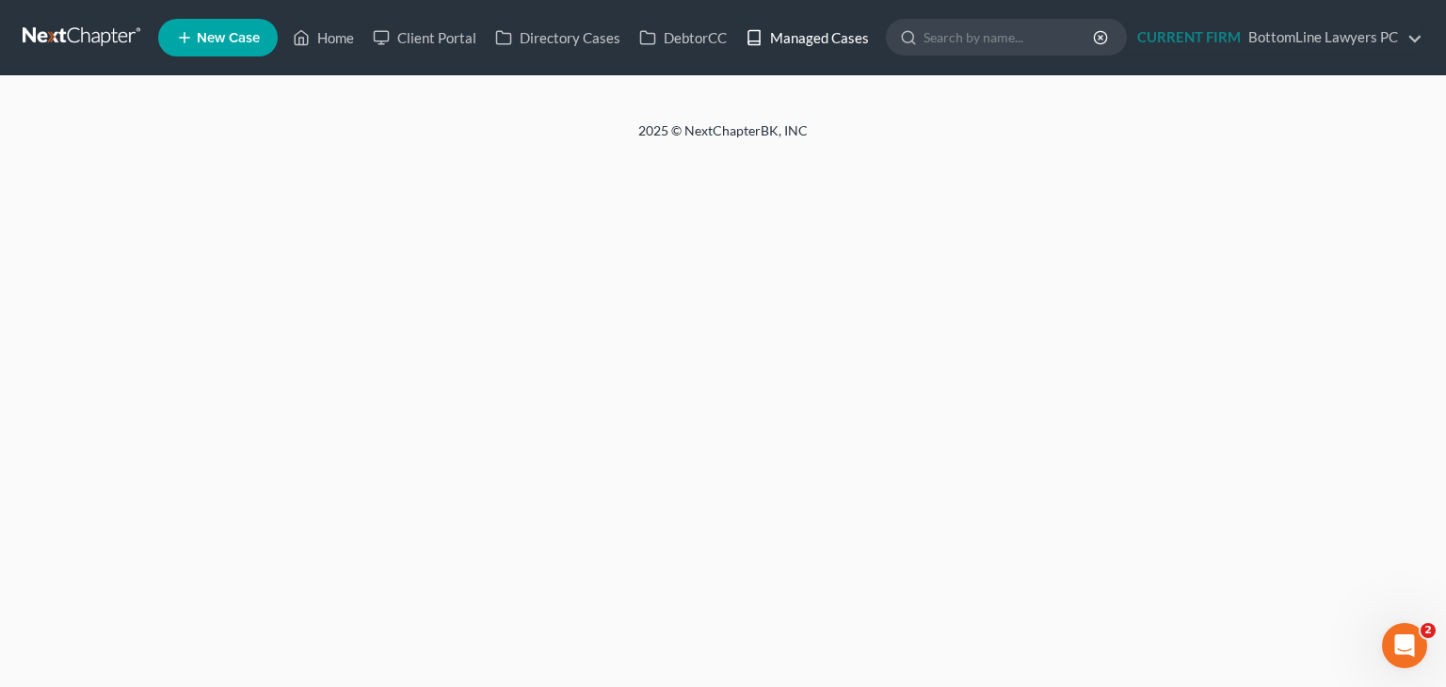
click at [819, 40] on link "Managed Cases" at bounding box center [807, 38] width 142 height 34
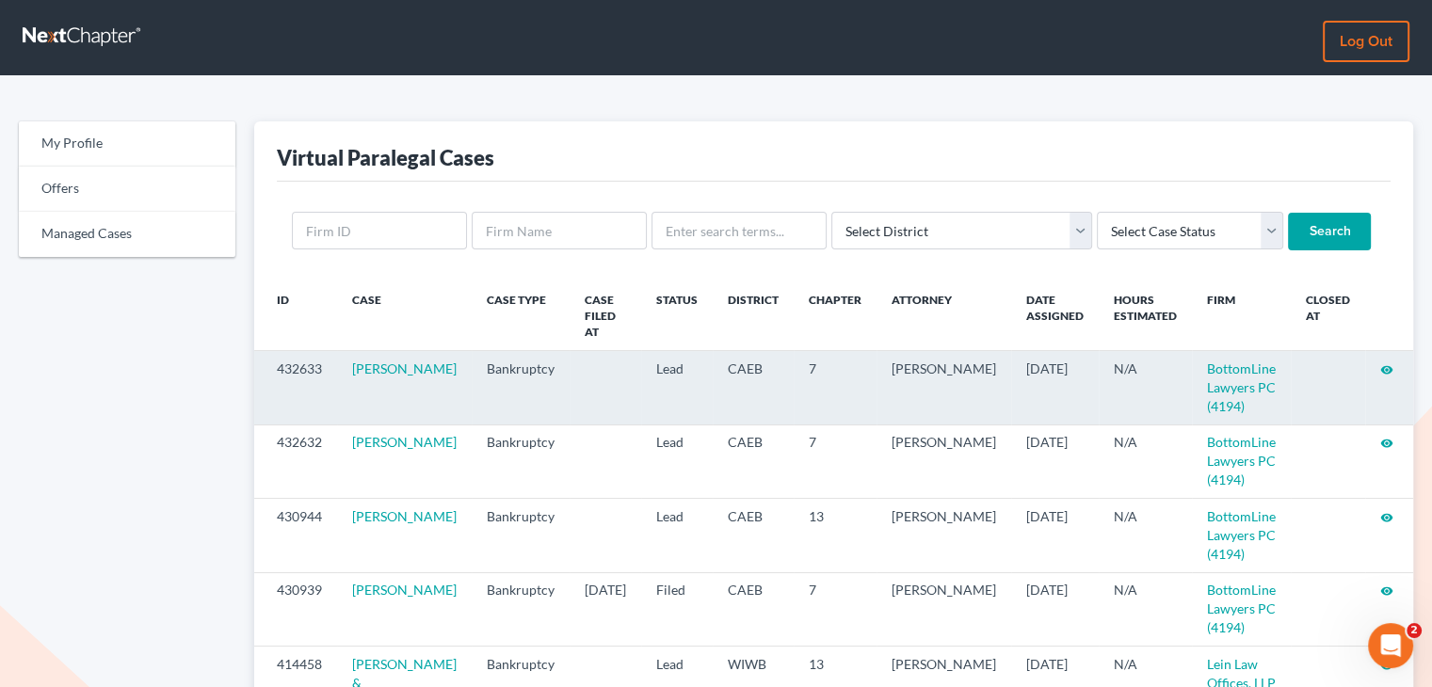
click at [1385, 363] on icon "visibility" at bounding box center [1386, 369] width 13 height 13
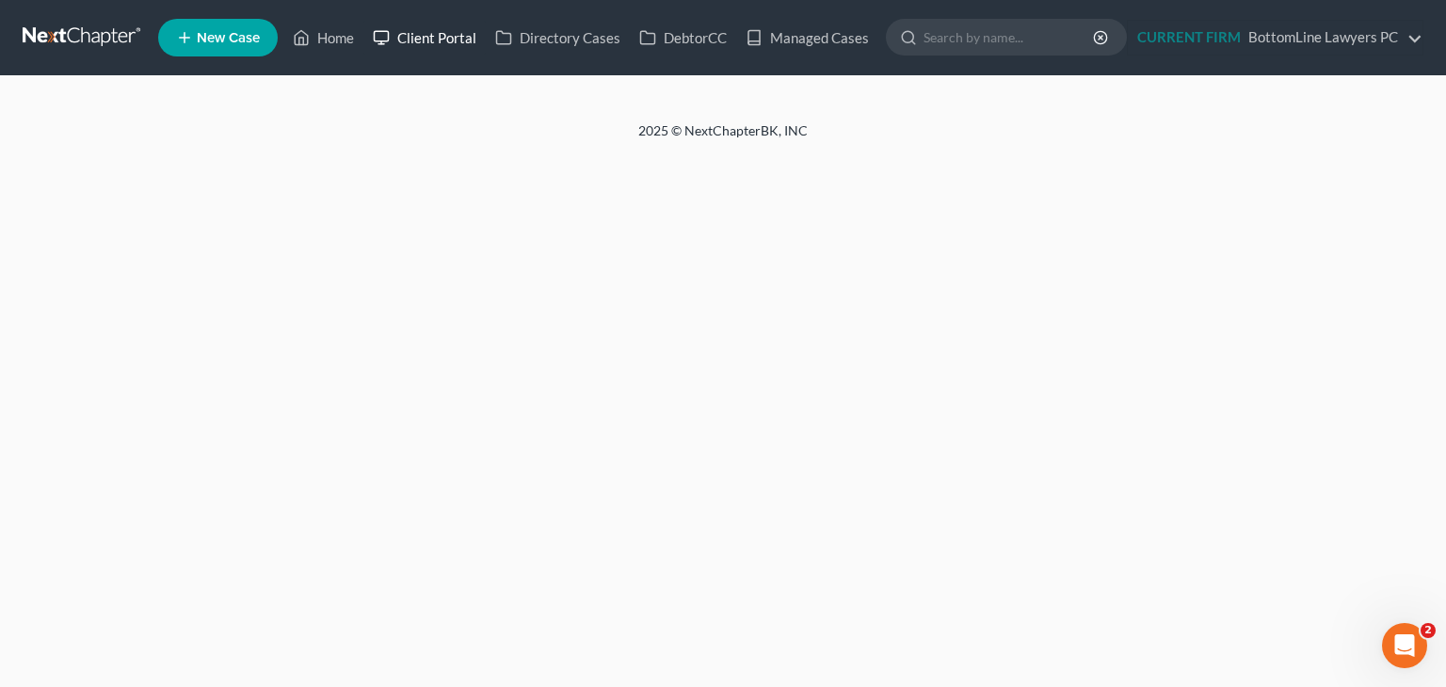
click at [457, 40] on link "Client Portal" at bounding box center [424, 38] width 122 height 34
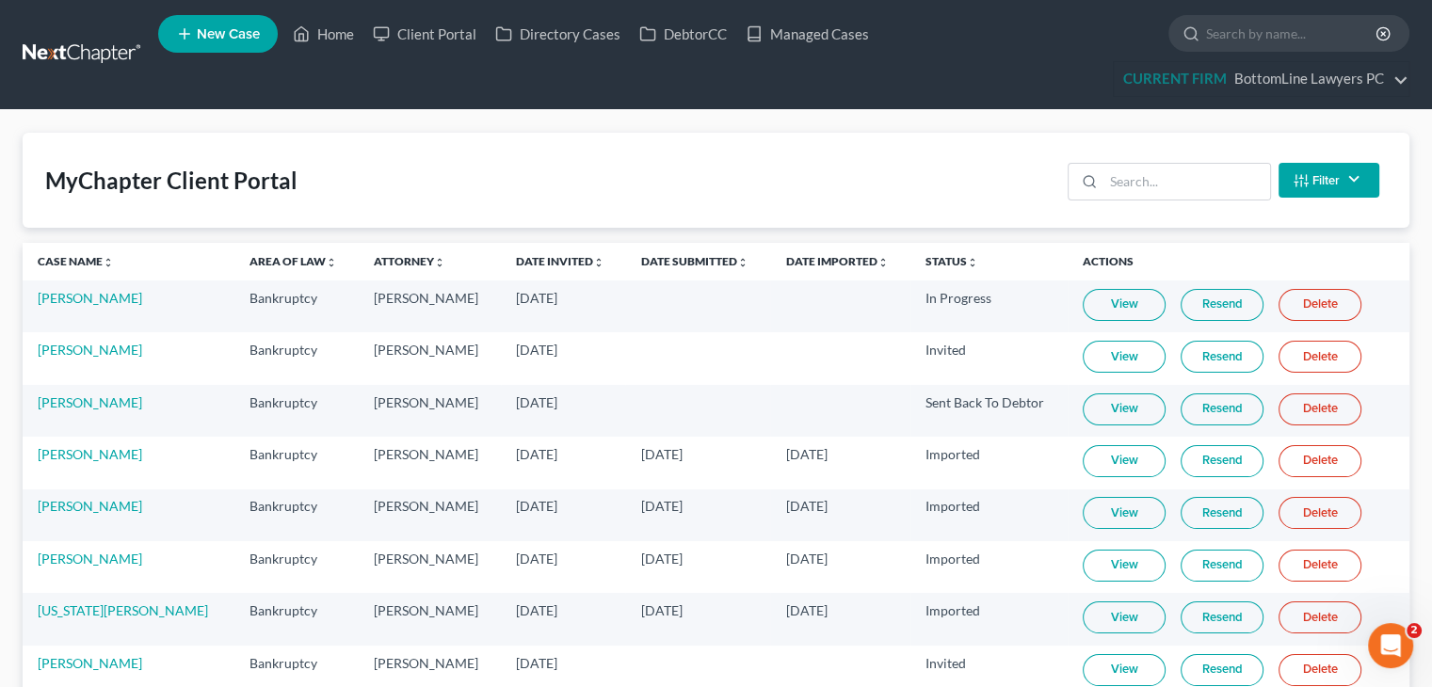
click at [1083, 299] on link "View" at bounding box center [1124, 305] width 83 height 32
click at [81, 296] on link "Juanita Mathis" at bounding box center [90, 298] width 105 height 16
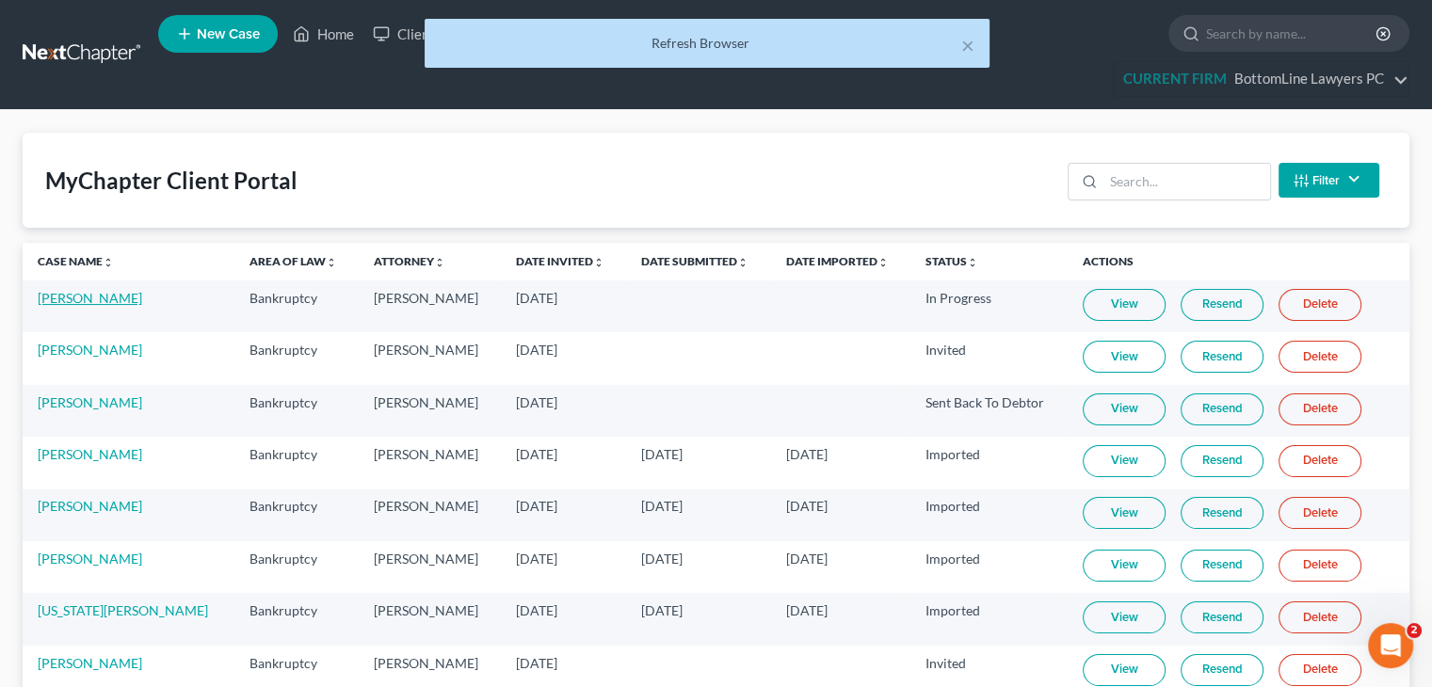
click at [80, 297] on link "Juanita Mathis" at bounding box center [90, 298] width 105 height 16
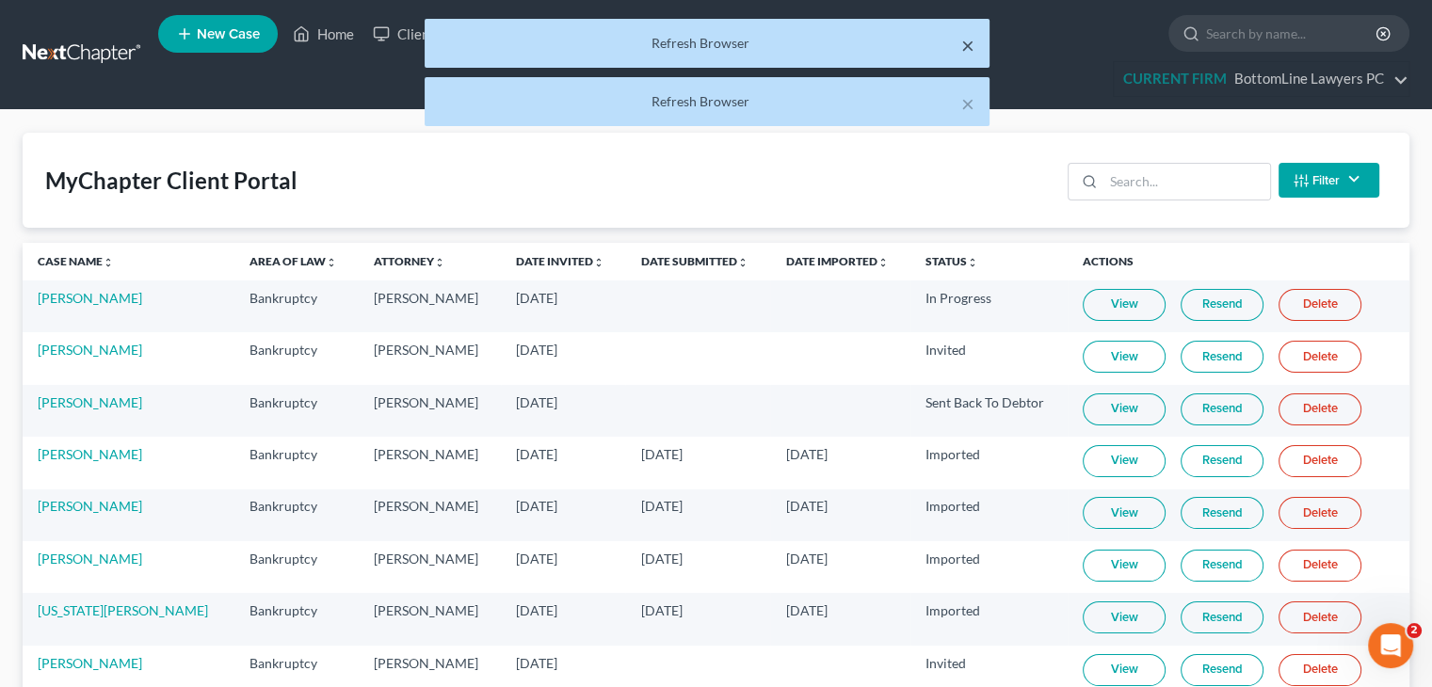
click at [965, 50] on button "×" at bounding box center [967, 45] width 13 height 23
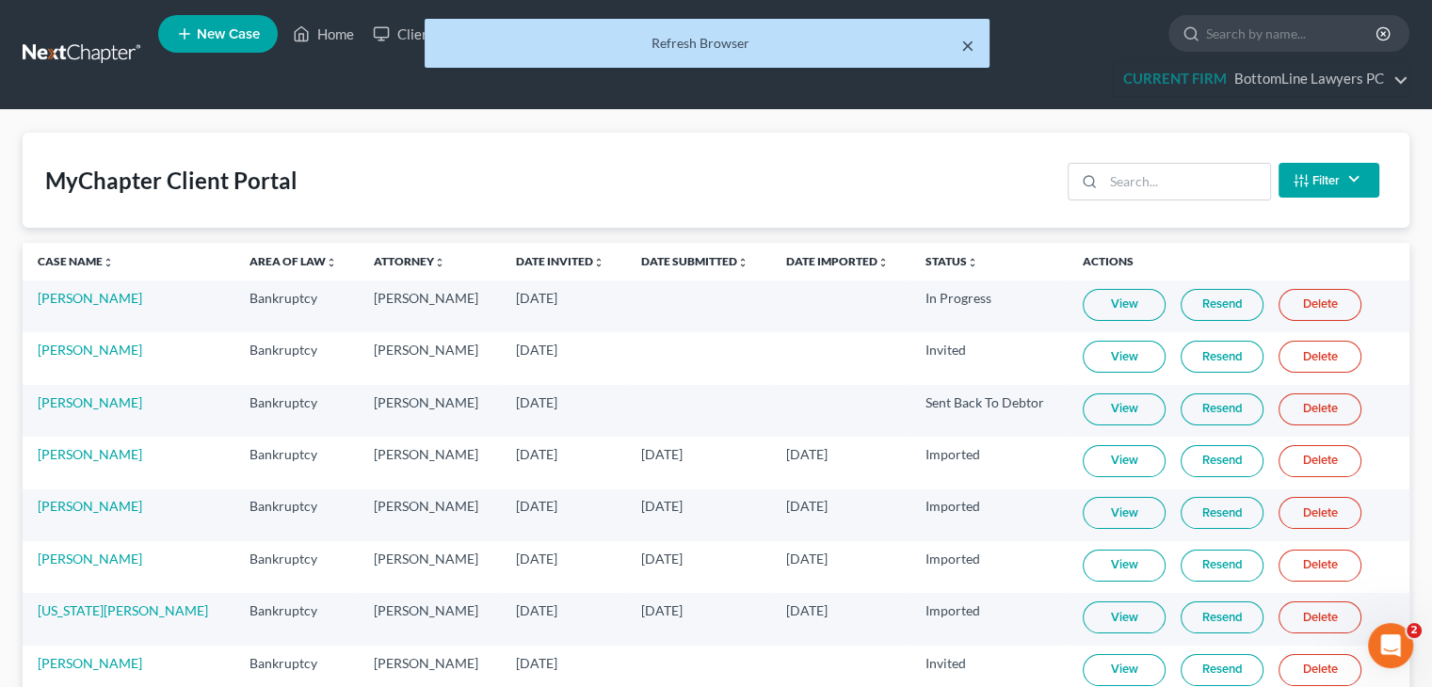
click at [964, 34] on button "×" at bounding box center [967, 45] width 13 height 23
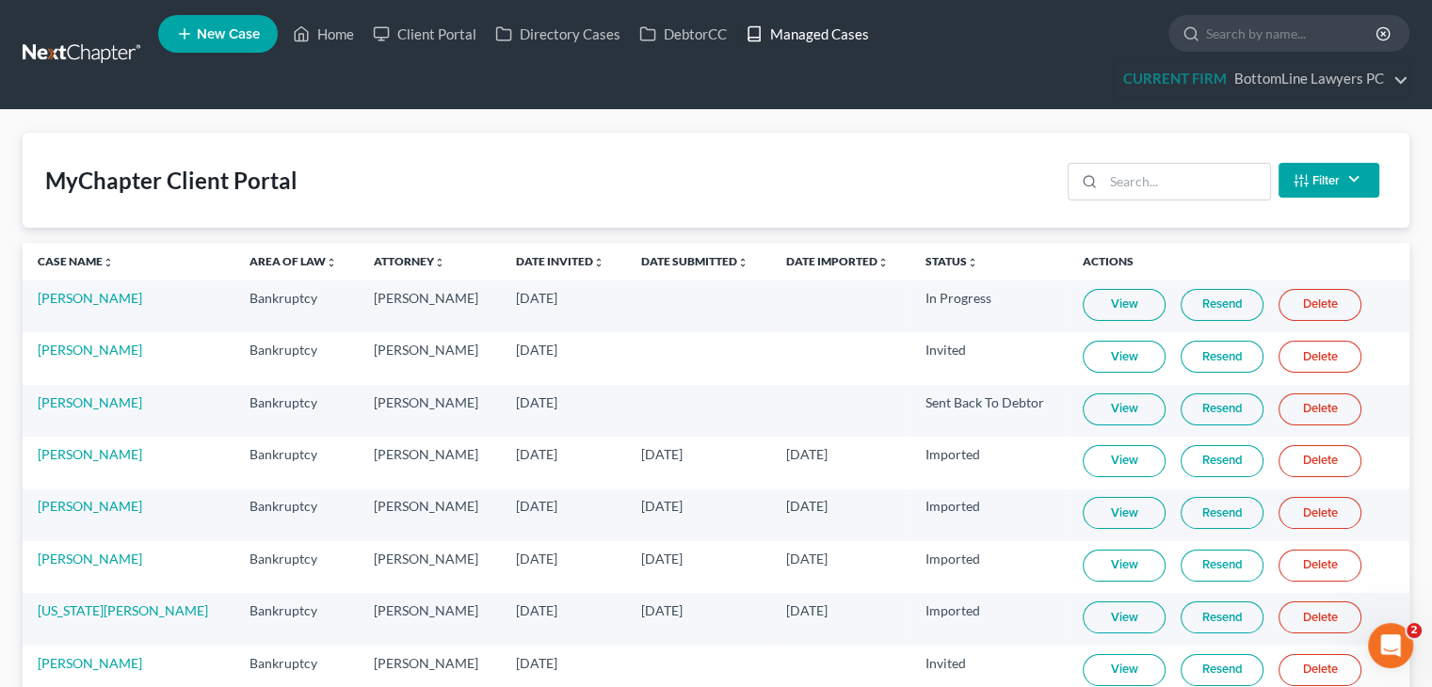
click at [810, 31] on link "Managed Cases" at bounding box center [807, 34] width 142 height 34
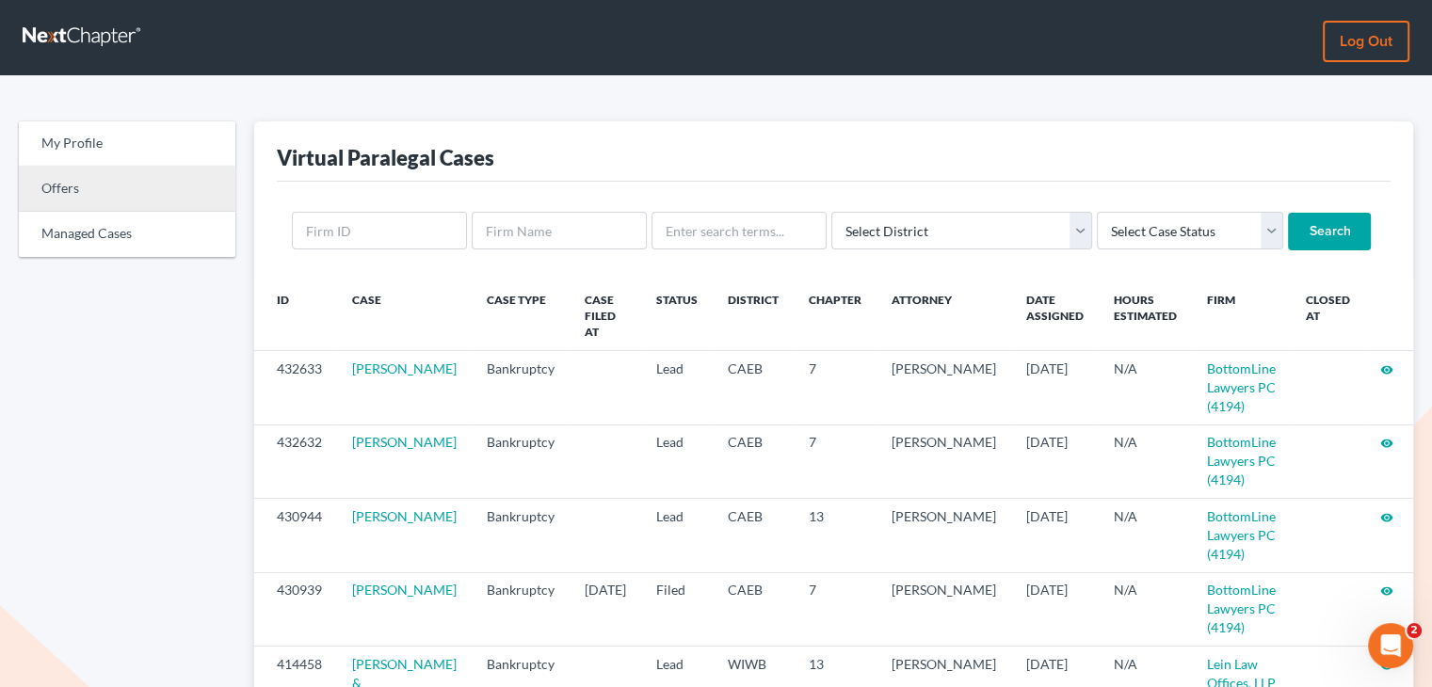
click at [78, 182] on link "Offers" at bounding box center [127, 189] width 217 height 45
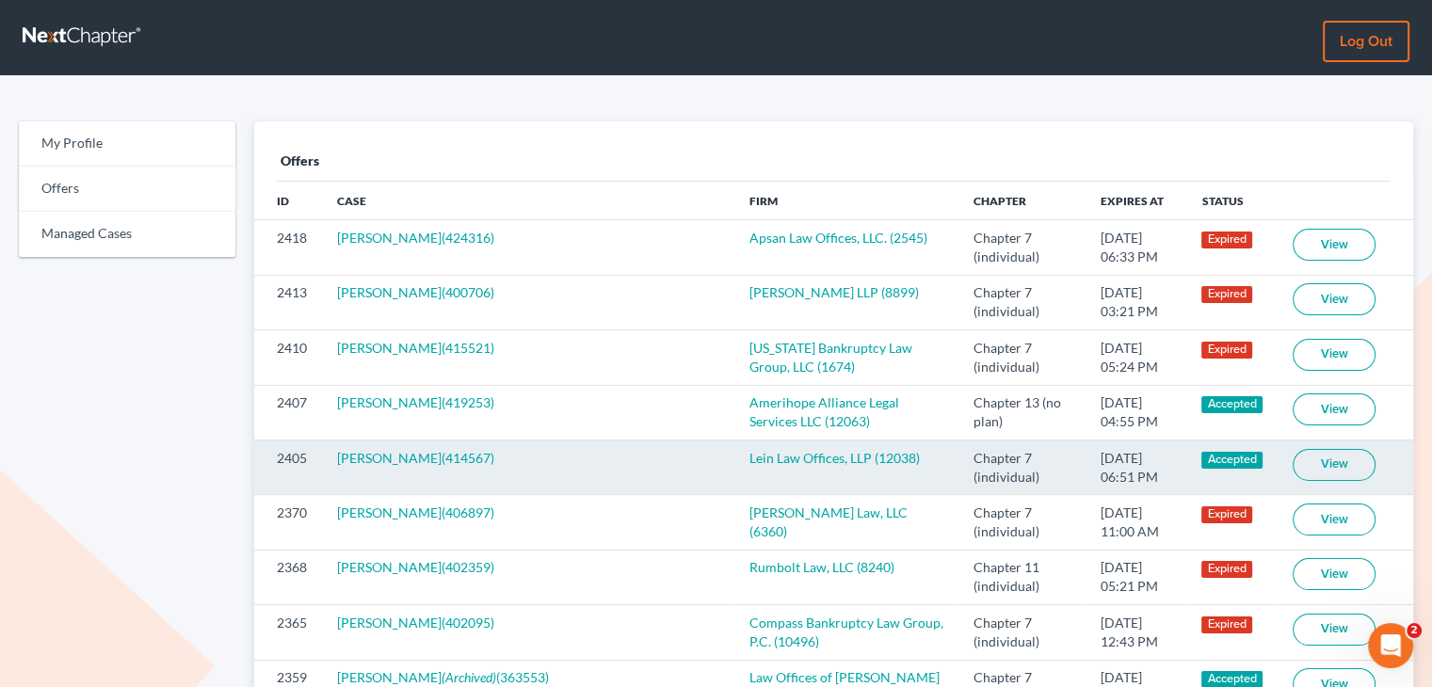
click at [1333, 469] on link "View" at bounding box center [1334, 465] width 83 height 32
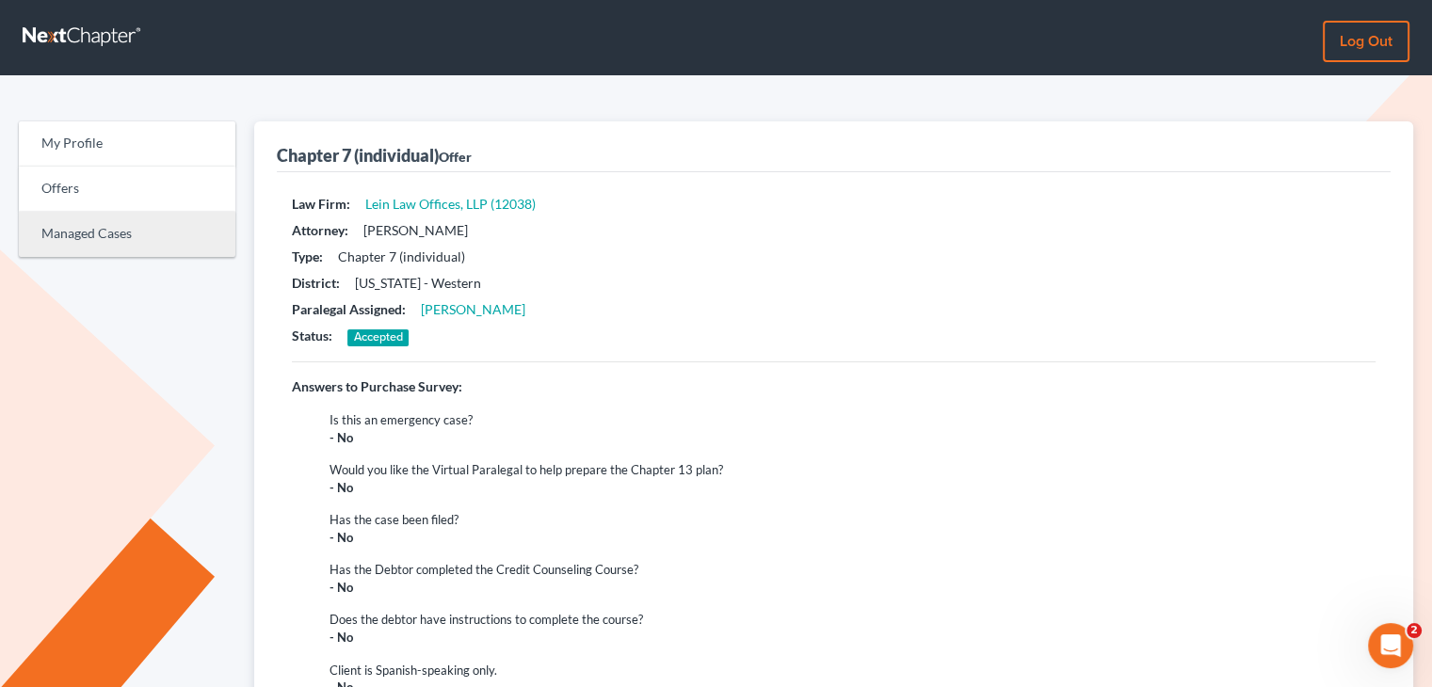
click at [68, 226] on link "Managed Cases" at bounding box center [127, 234] width 217 height 45
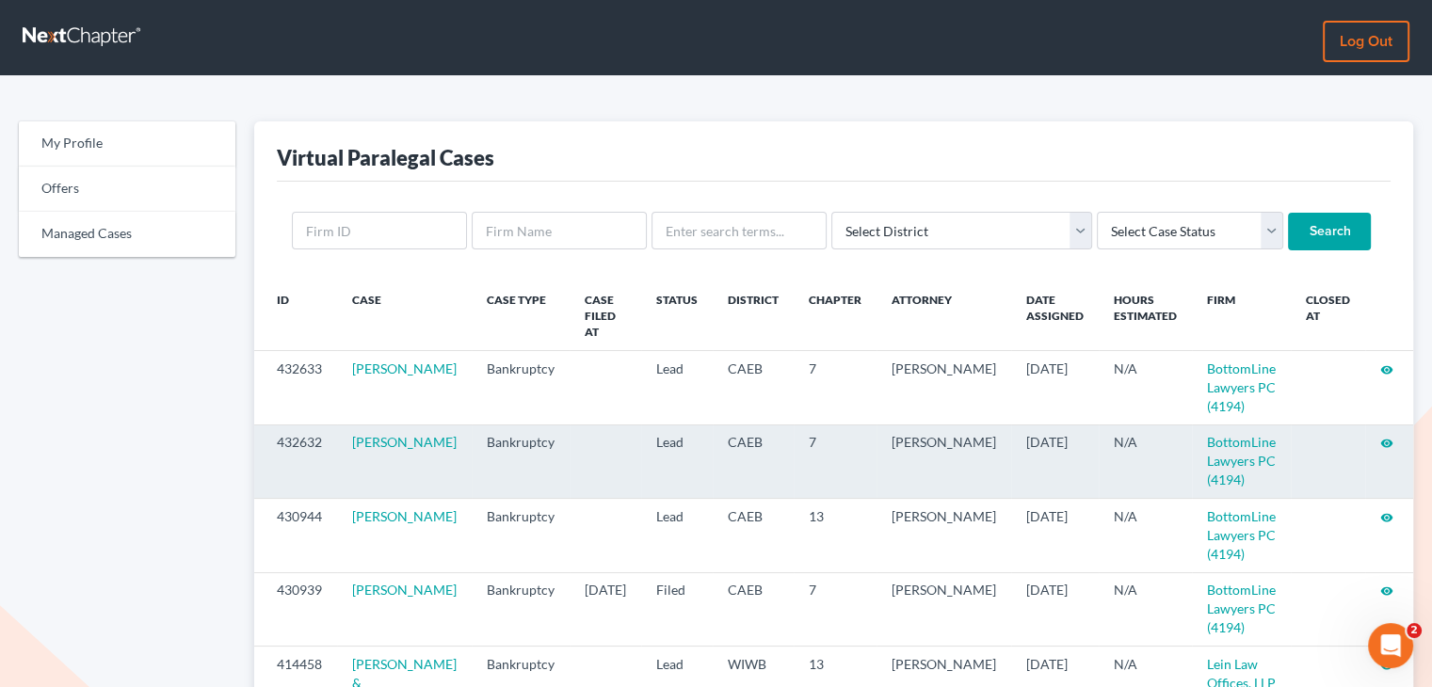
click at [1393, 426] on td "visibility" at bounding box center [1390, 461] width 51 height 73
click at [1380, 437] on icon "visibility" at bounding box center [1386, 443] width 13 height 13
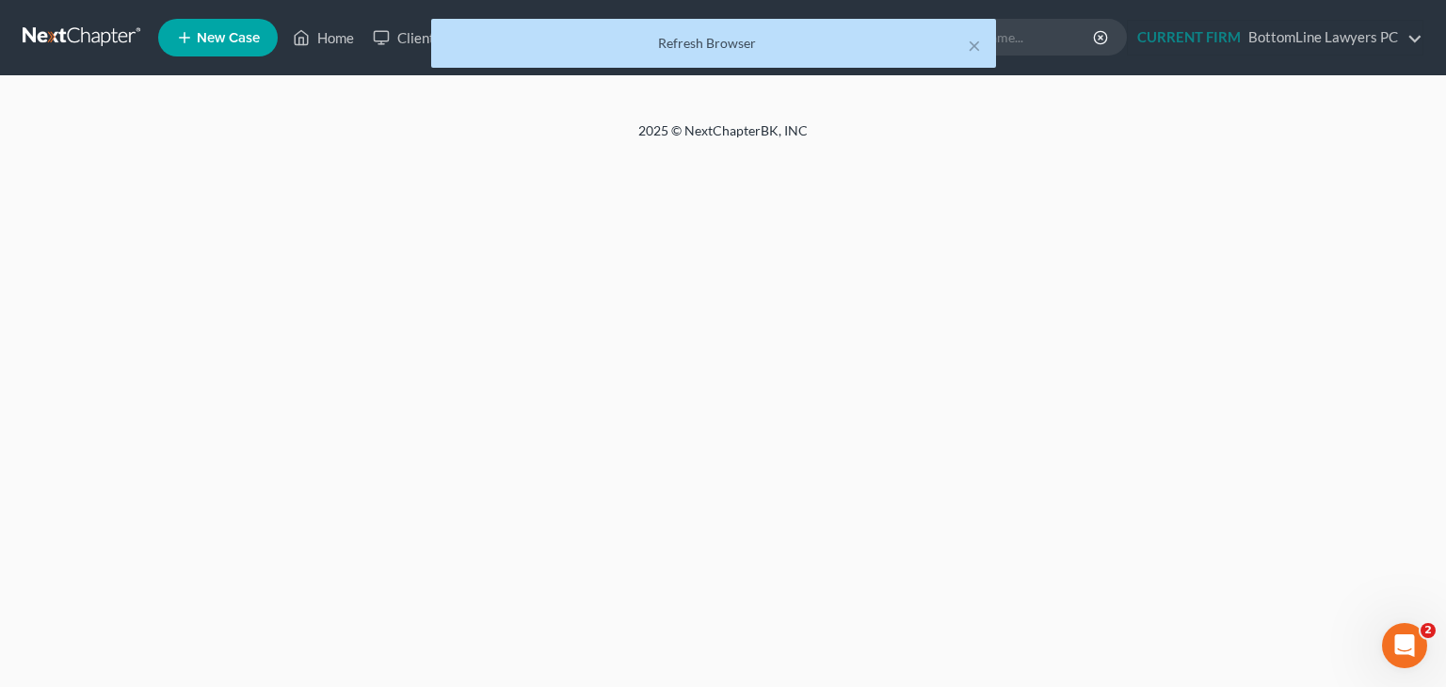
click at [316, 40] on div "× Refresh Browser" at bounding box center [714, 48] width 1446 height 58
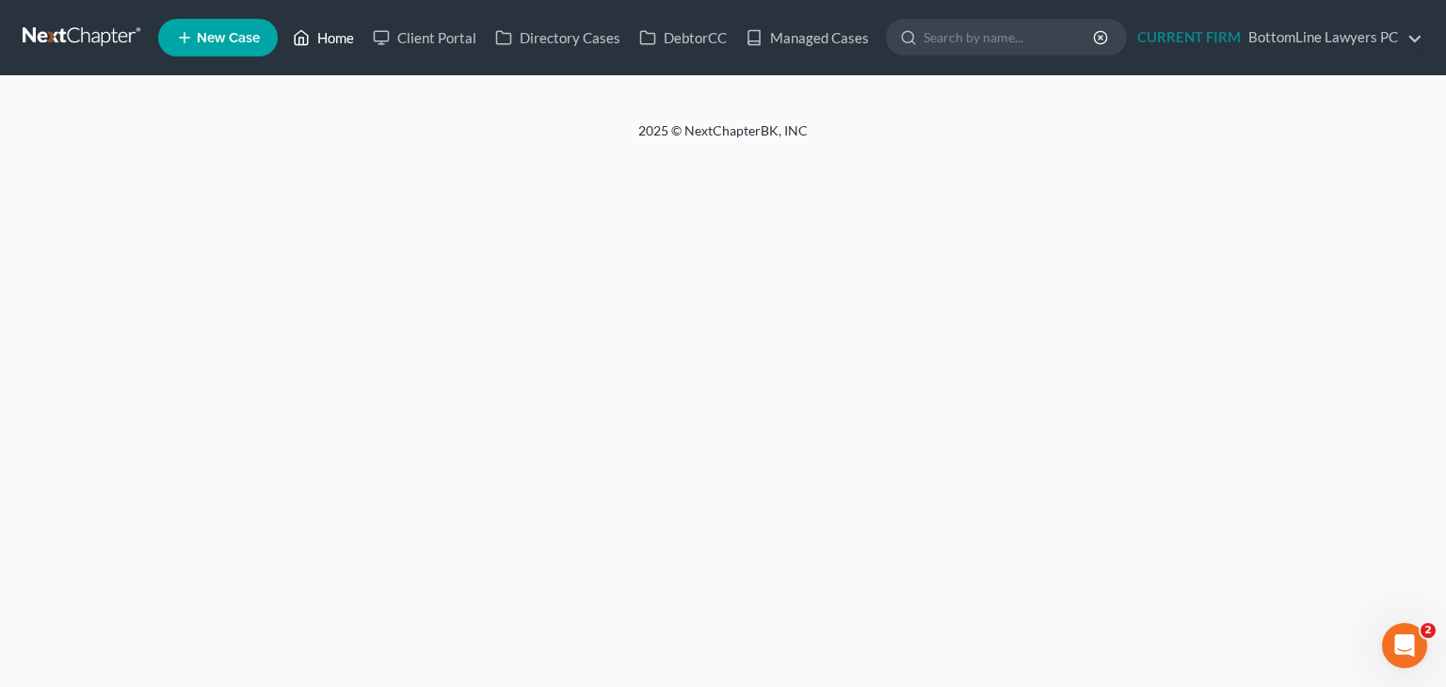
click at [330, 39] on link "Home" at bounding box center [323, 38] width 80 height 34
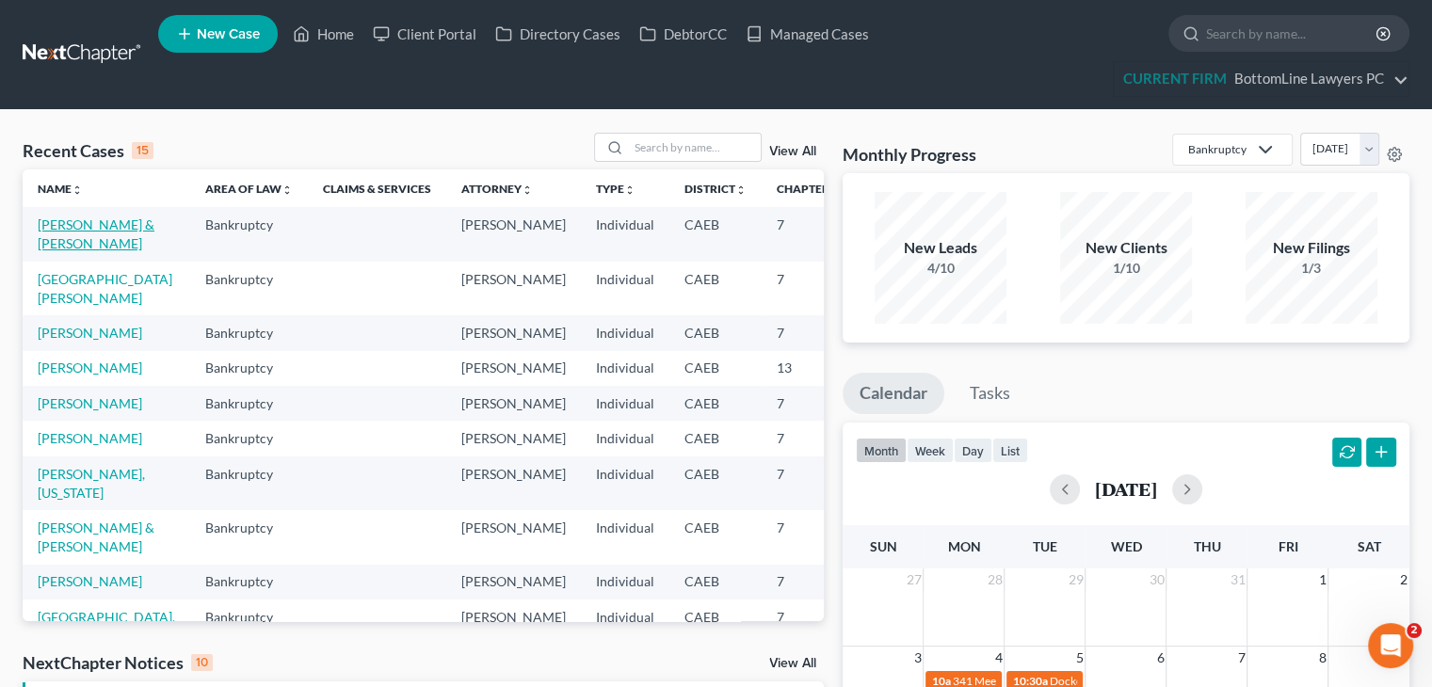
click at [96, 228] on link "[PERSON_NAME] & [PERSON_NAME]" at bounding box center [96, 234] width 117 height 35
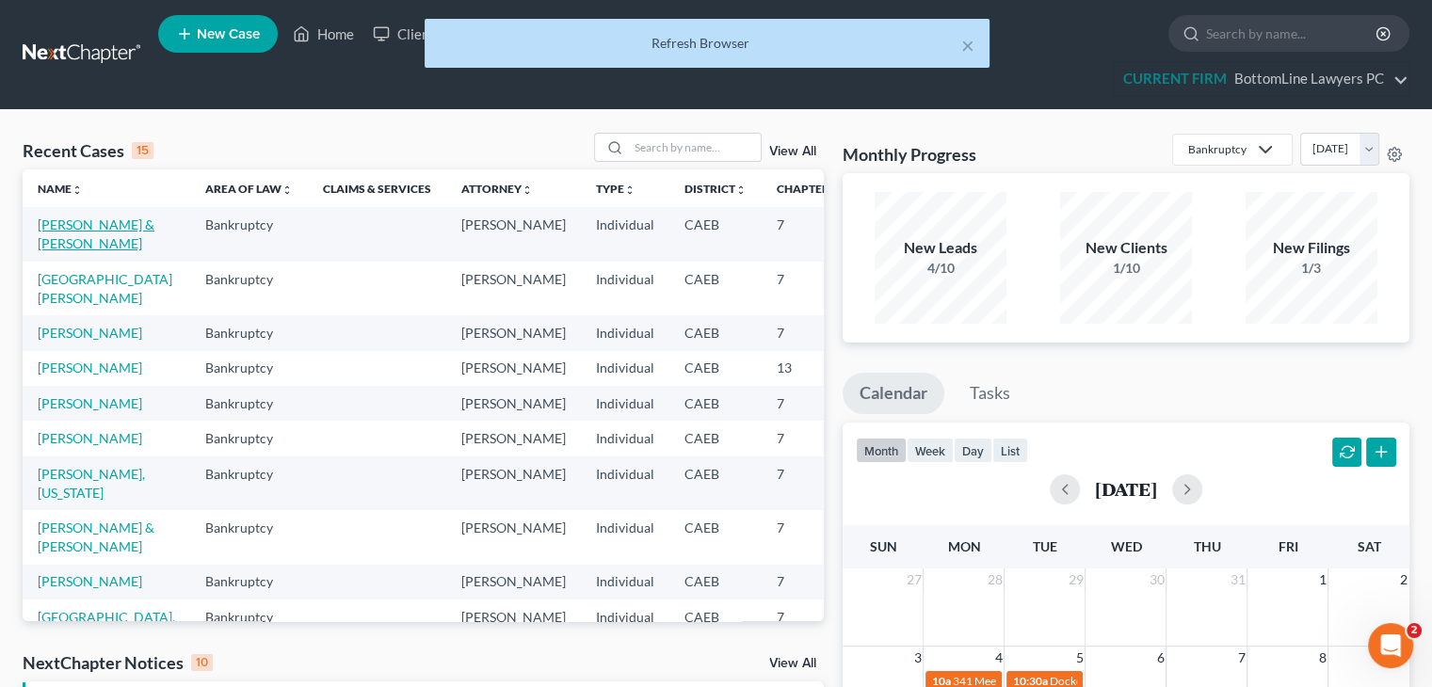
click at [95, 228] on link "[PERSON_NAME] & [PERSON_NAME]" at bounding box center [96, 234] width 117 height 35
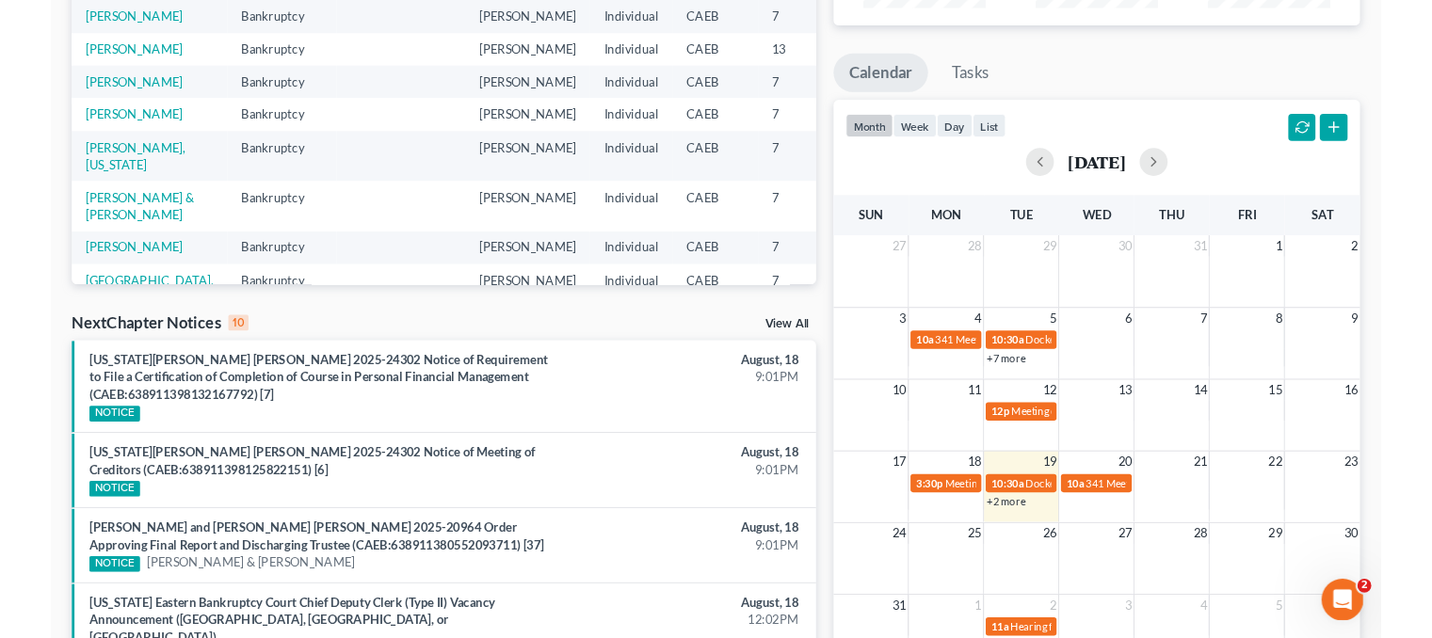
scroll to position [283, 0]
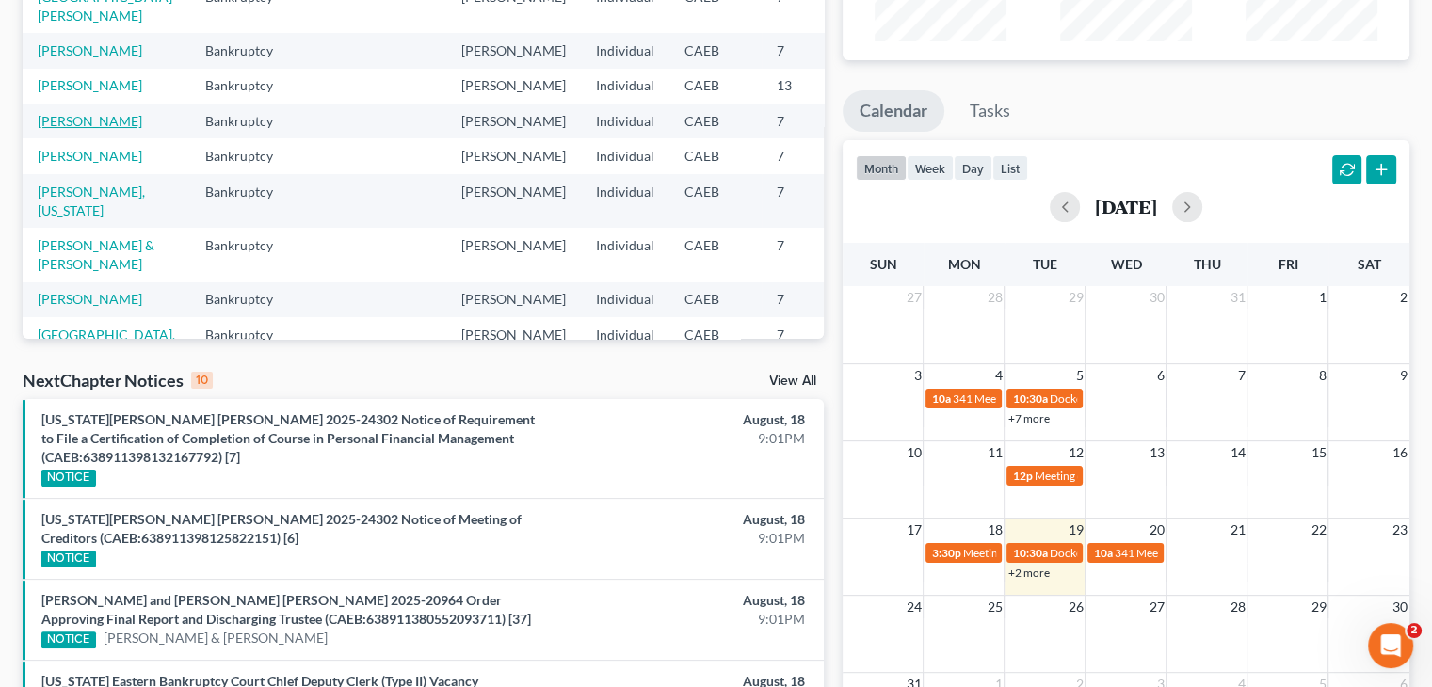
click at [64, 129] on link "[PERSON_NAME]" at bounding box center [90, 121] width 105 height 16
